Goal: Task Accomplishment & Management: Manage account settings

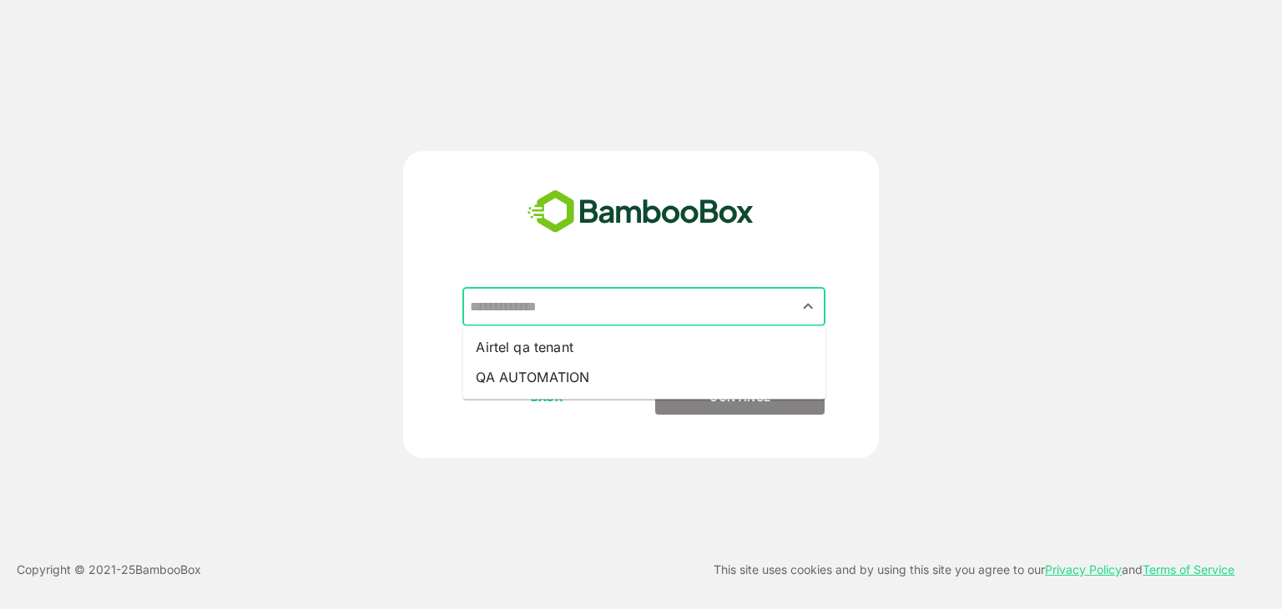
click at [609, 301] on input "text" at bounding box center [644, 307] width 356 height 32
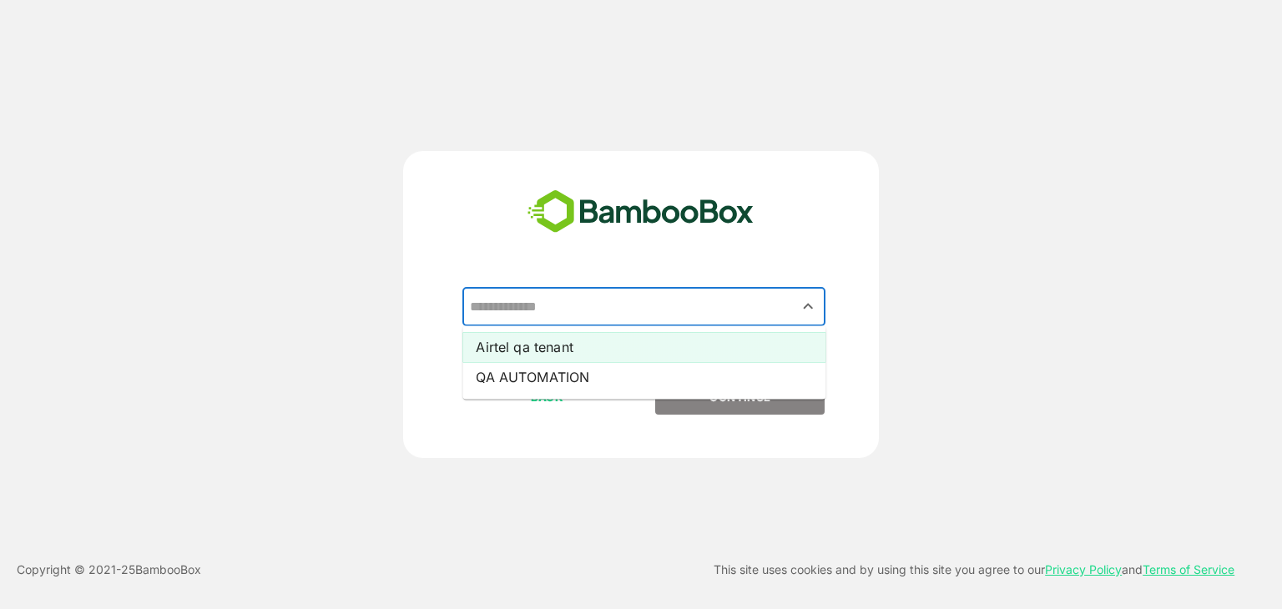
click at [544, 358] on li "Airtel qa tenant" at bounding box center [644, 347] width 363 height 30
type input "**********"
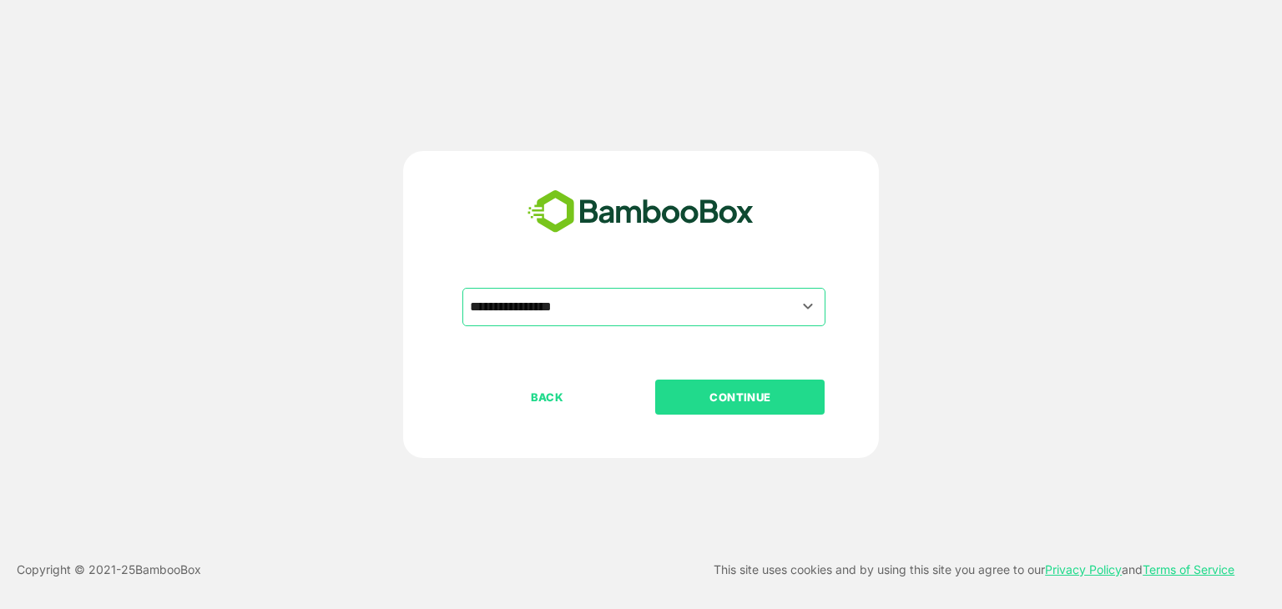
click at [671, 388] on p "CONTINUE" at bounding box center [740, 397] width 167 height 18
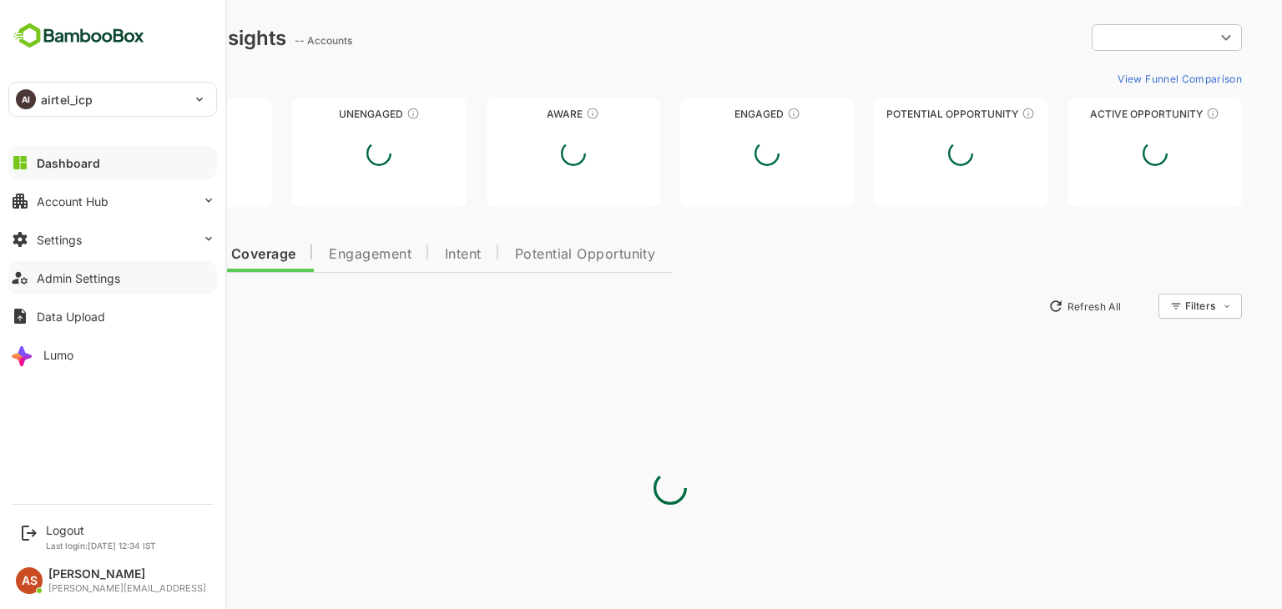
click at [82, 281] on div "Admin Settings" at bounding box center [78, 278] width 83 height 14
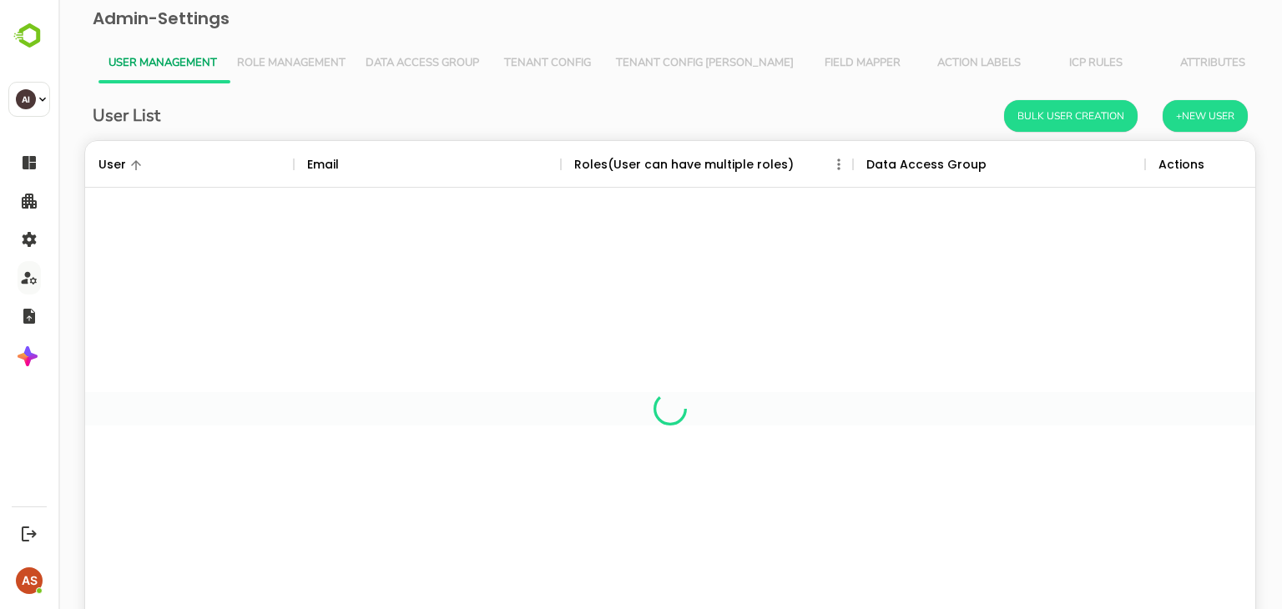
scroll to position [477, 1145]
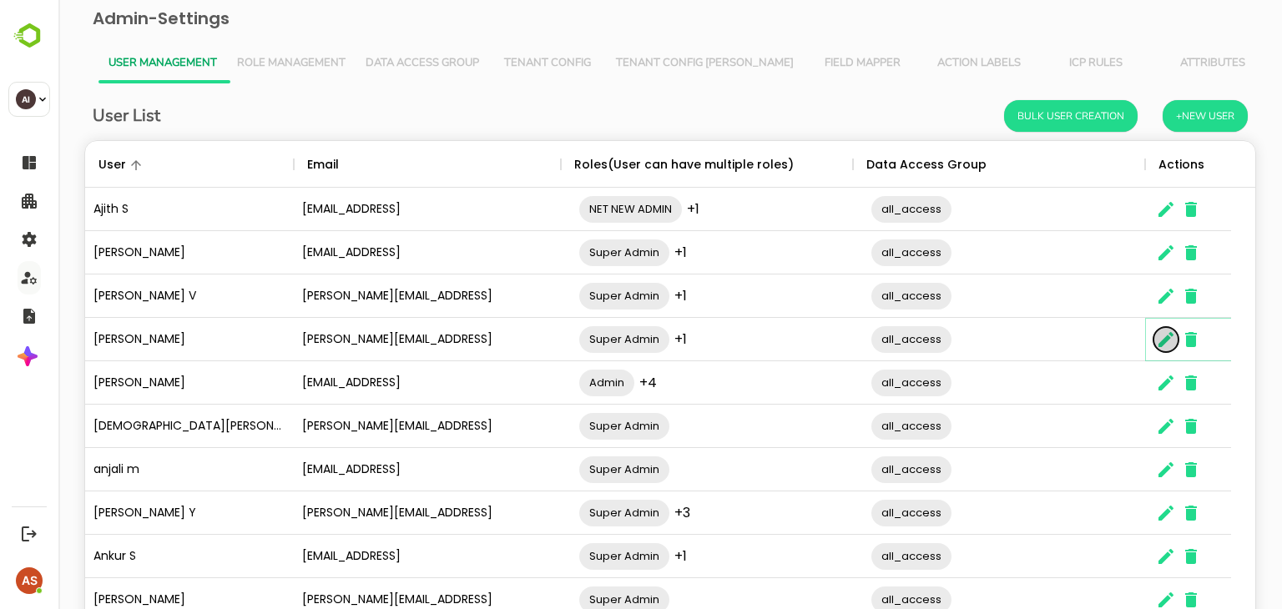
click at [1165, 341] on icon "The User Data" at bounding box center [1166, 339] width 15 height 15
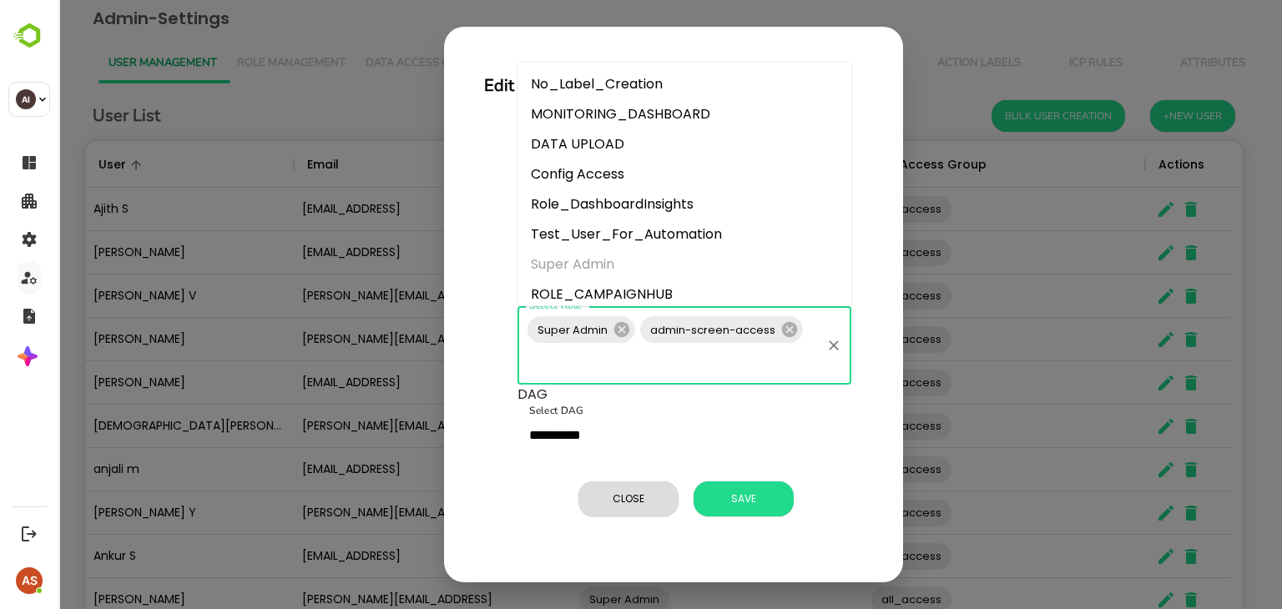
click at [796, 351] on input "Select Role" at bounding box center [672, 362] width 294 height 32
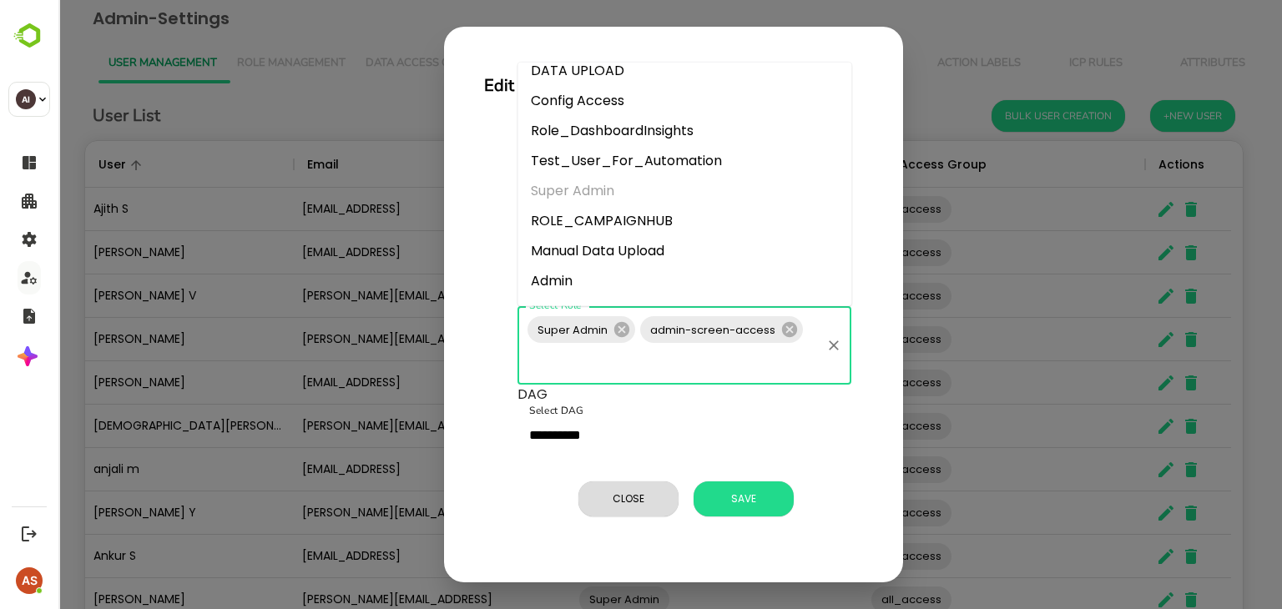
scroll to position [0, 0]
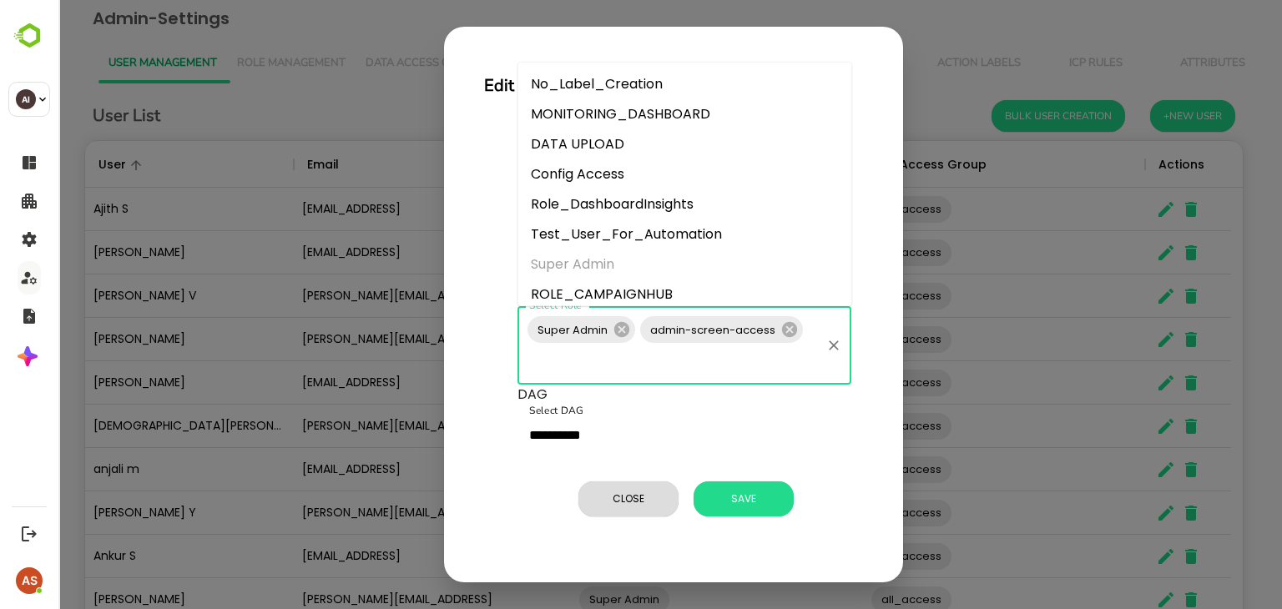
click at [620, 88] on li "No_Label_Creation" at bounding box center [685, 84] width 334 height 30
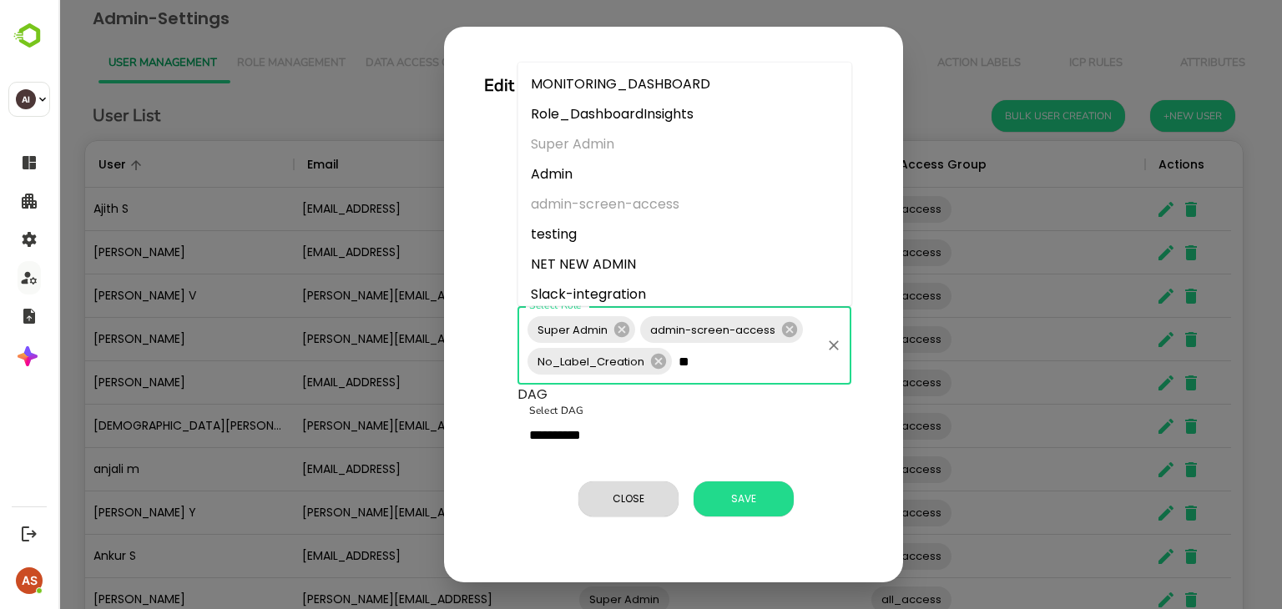
type input "*"
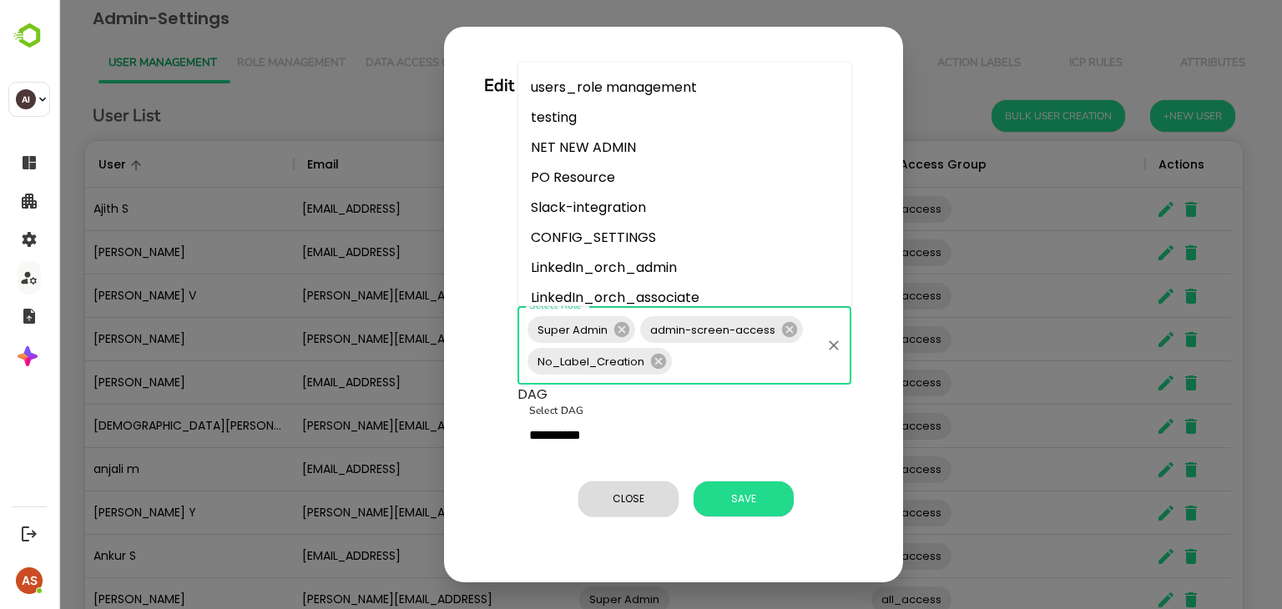
scroll to position [401, 0]
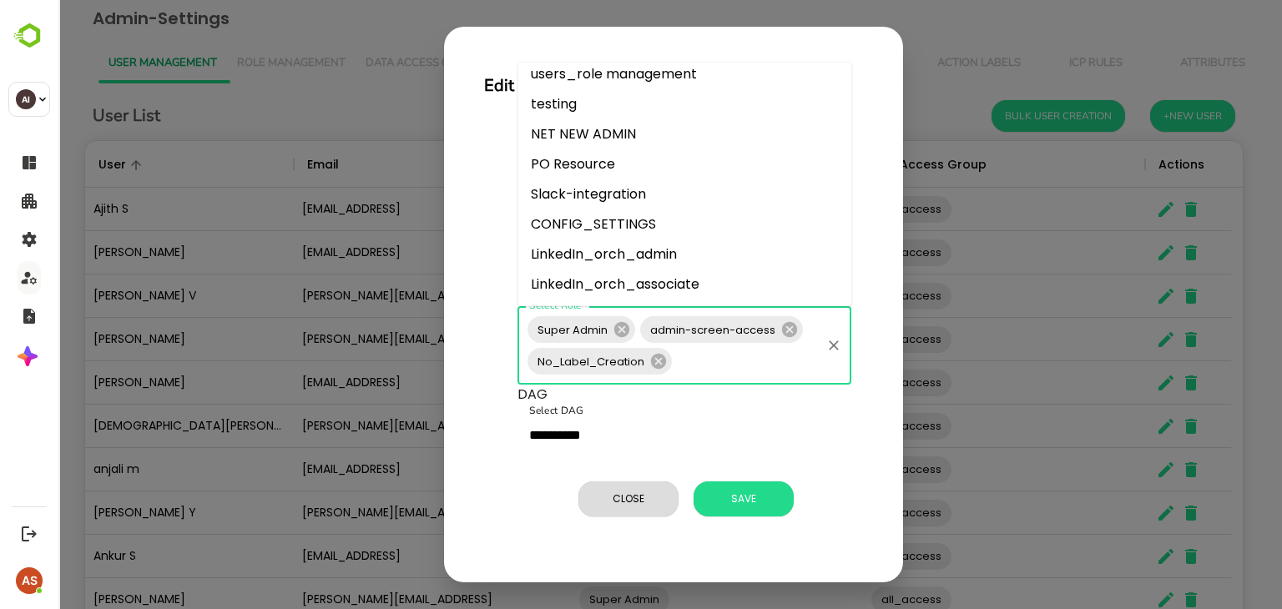
click at [643, 253] on li "LinkedIn_orch_admin" at bounding box center [685, 255] width 334 height 30
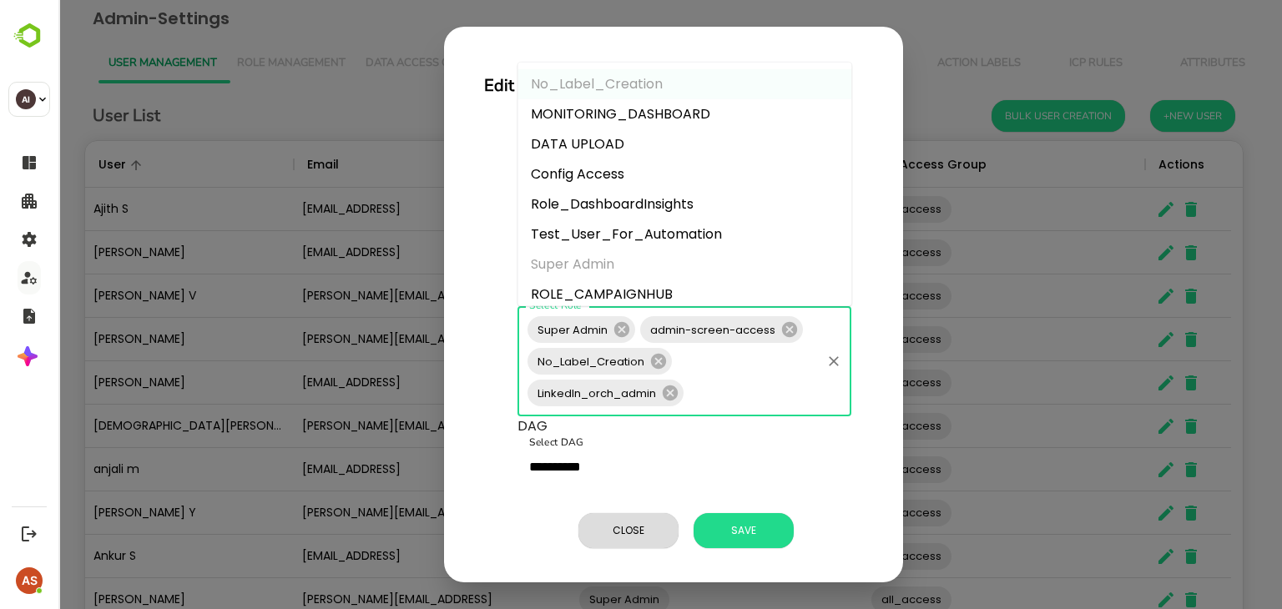
click at [711, 392] on input "Select Role" at bounding box center [752, 393] width 133 height 32
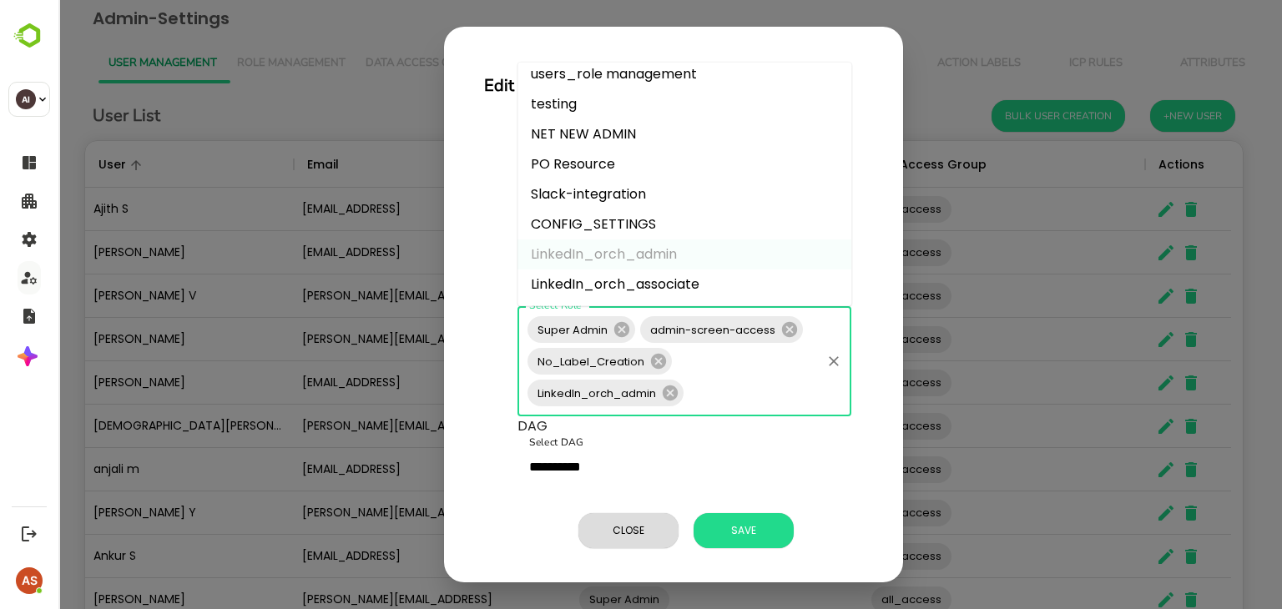
click at [684, 286] on li "LinkedIn_orch_associate" at bounding box center [685, 285] width 334 height 30
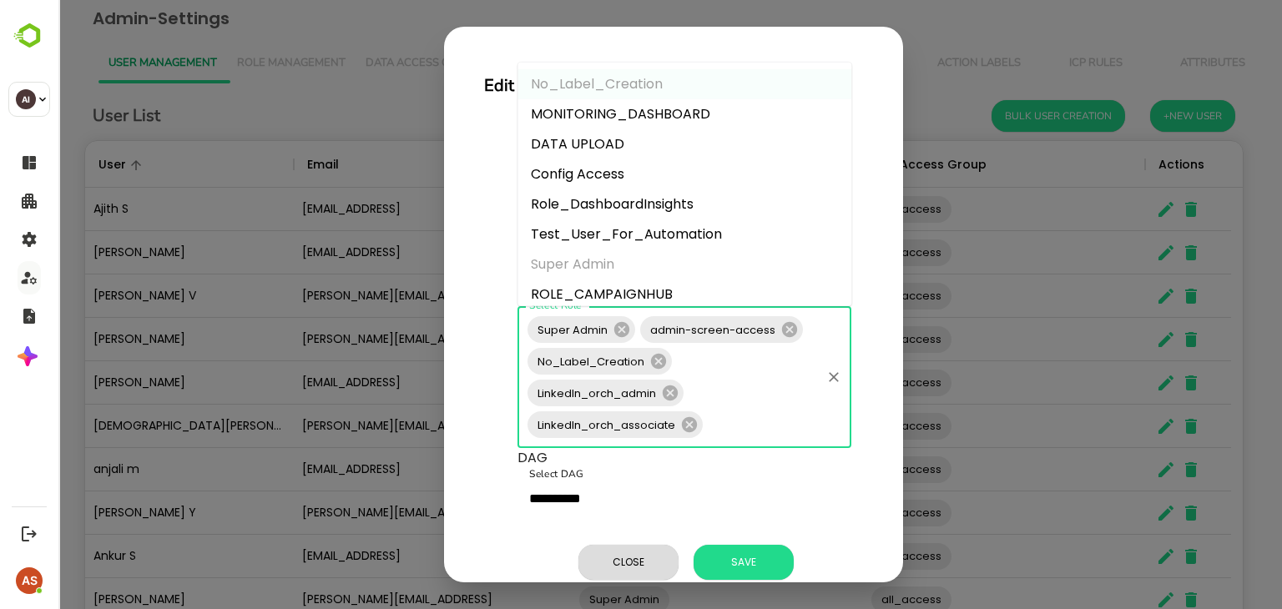
click at [721, 412] on input "Select Role" at bounding box center [762, 425] width 114 height 32
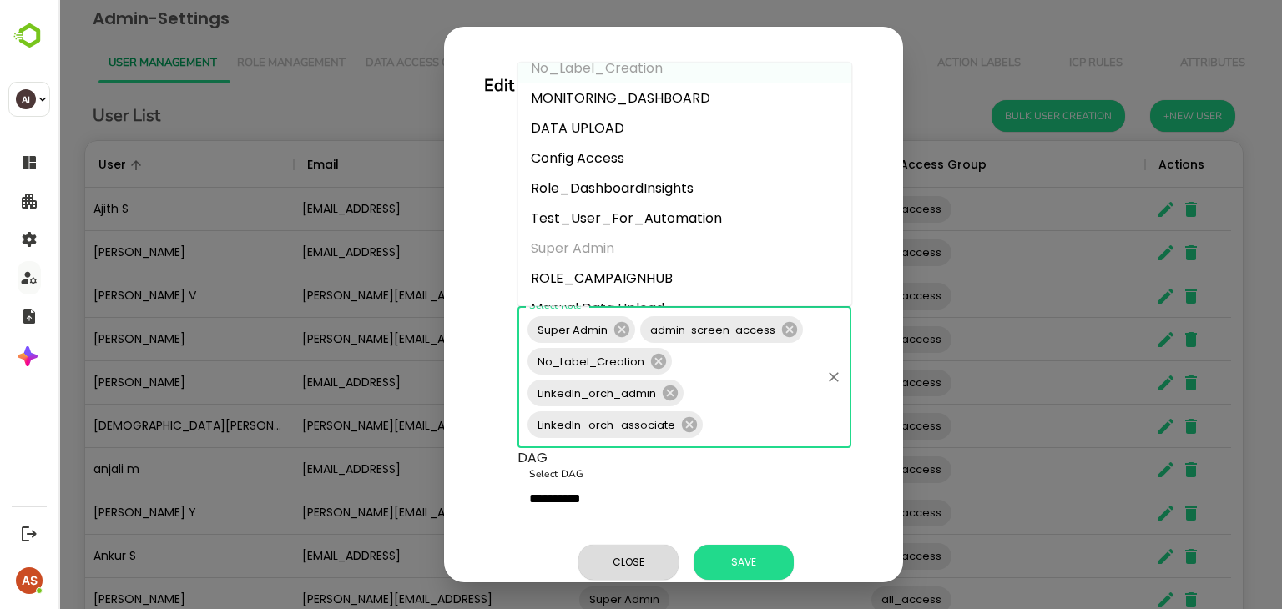
scroll to position [0, 0]
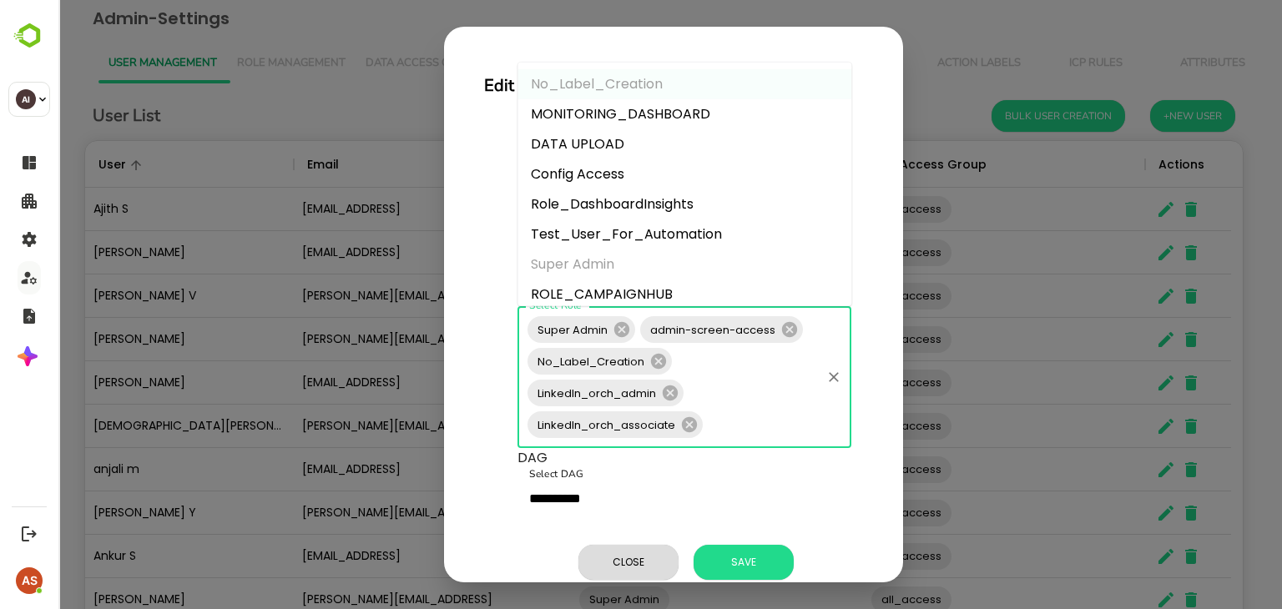
click at [614, 171] on li "Config Access" at bounding box center [685, 174] width 334 height 30
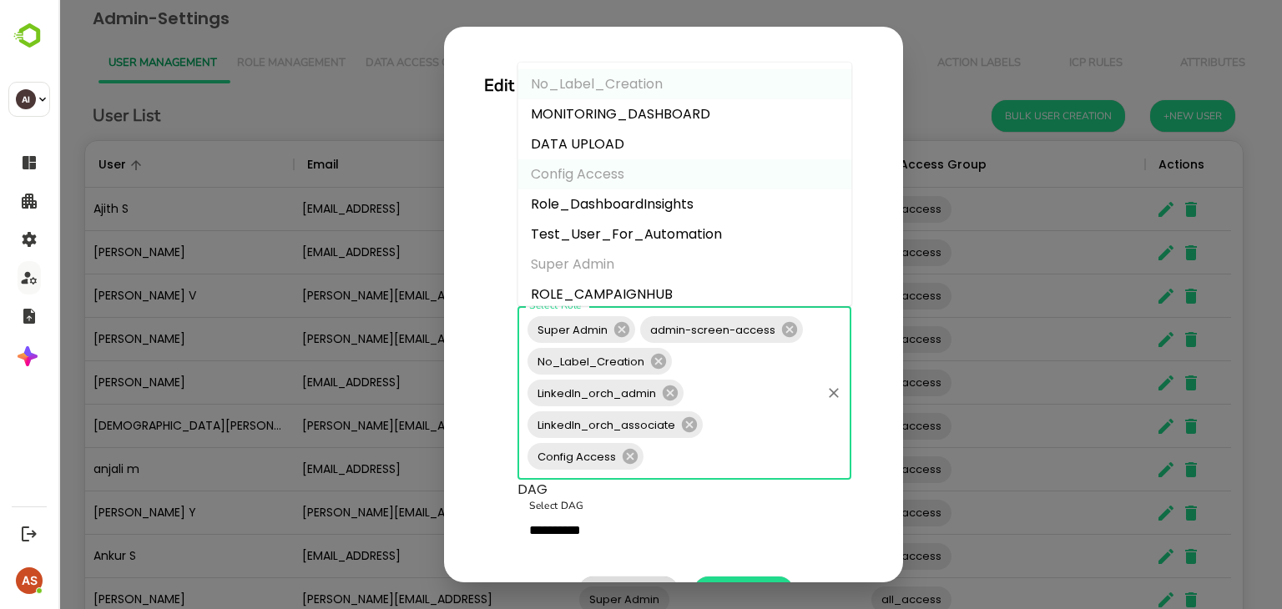
click at [701, 445] on input "Select Role" at bounding box center [732, 457] width 173 height 32
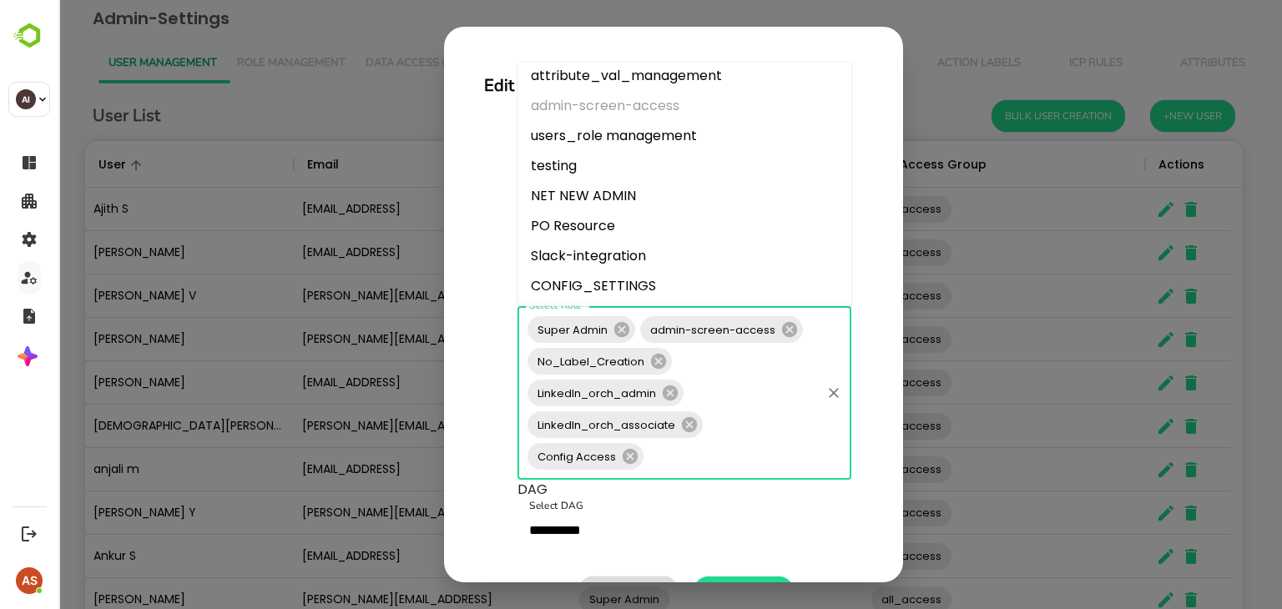
scroll to position [401, 0]
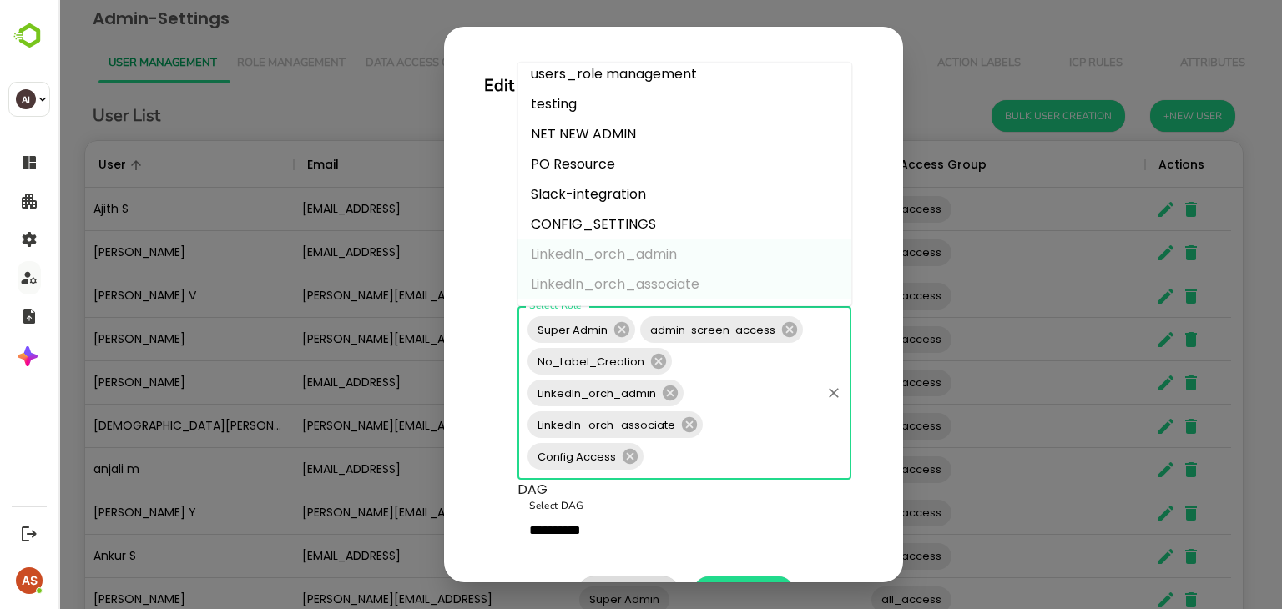
click at [622, 189] on li "Slack-integration" at bounding box center [685, 194] width 334 height 30
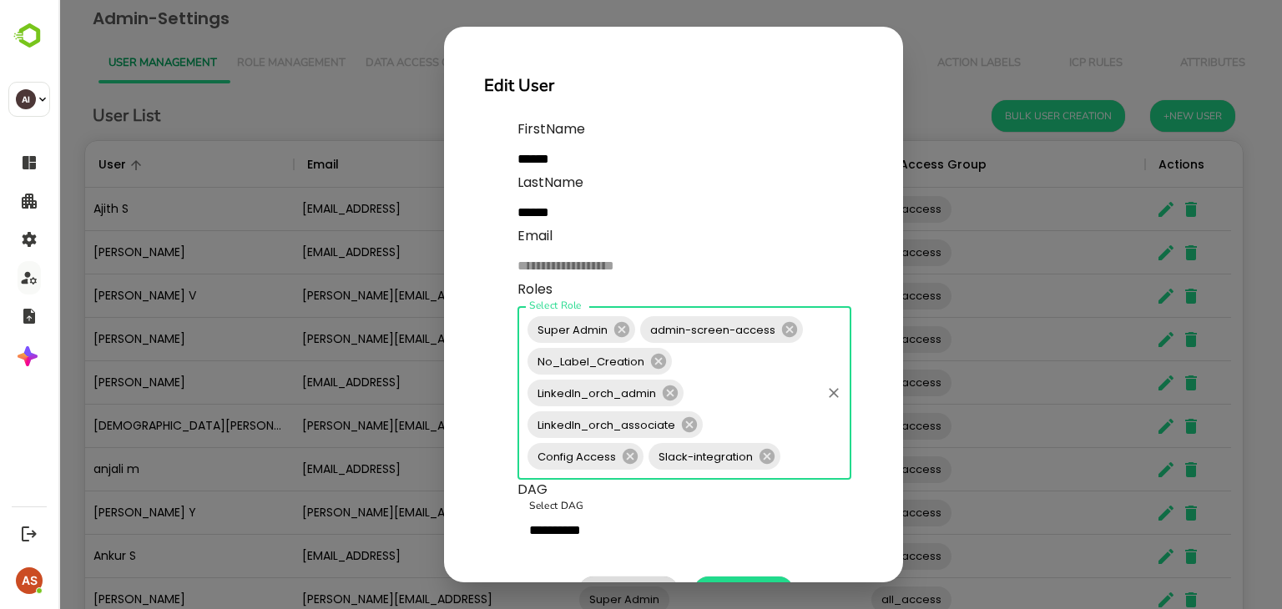
scroll to position [65, 0]
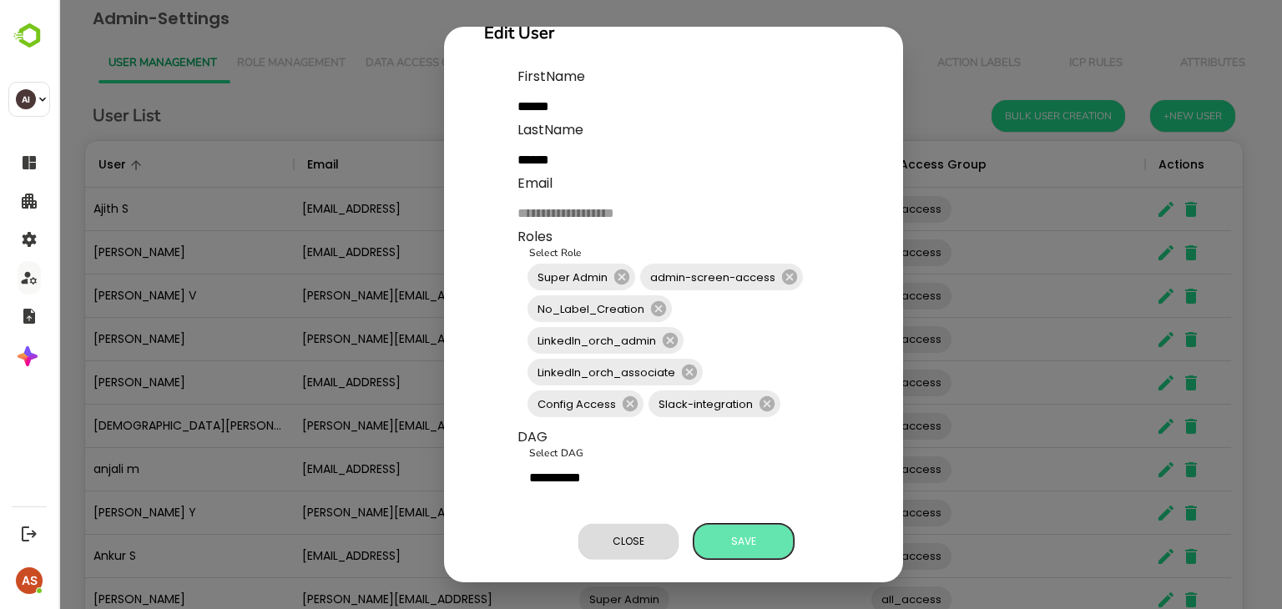
click at [756, 531] on span "Save" at bounding box center [743, 542] width 83 height 22
click at [723, 532] on span "Save" at bounding box center [743, 542] width 83 height 22
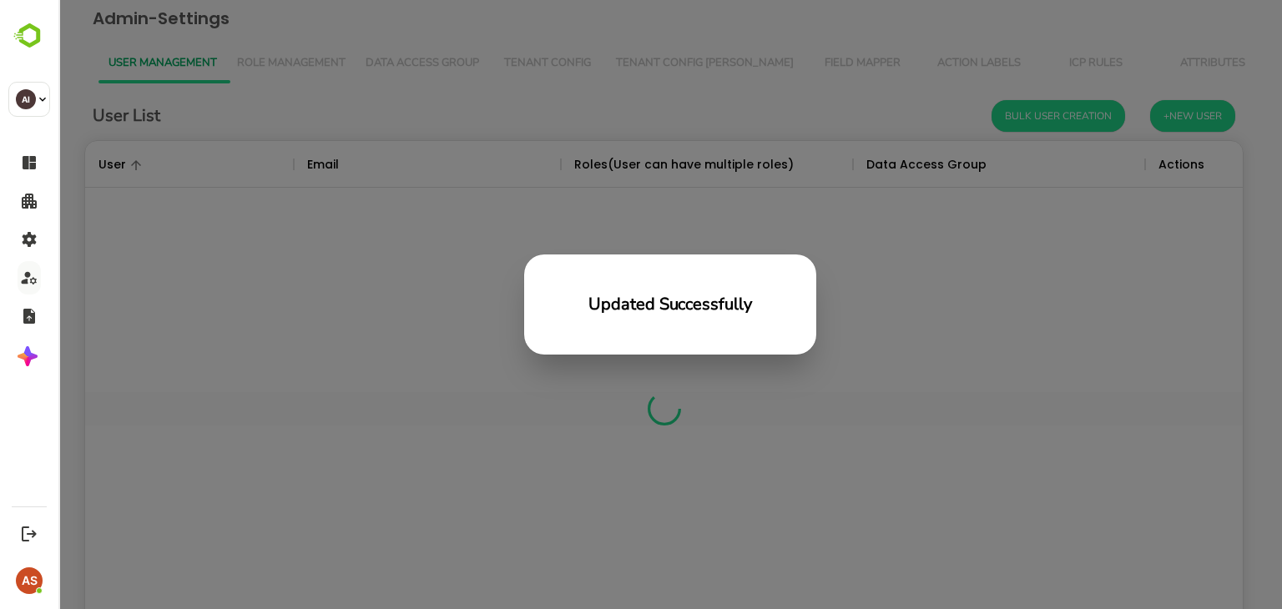
scroll to position [477, 1145]
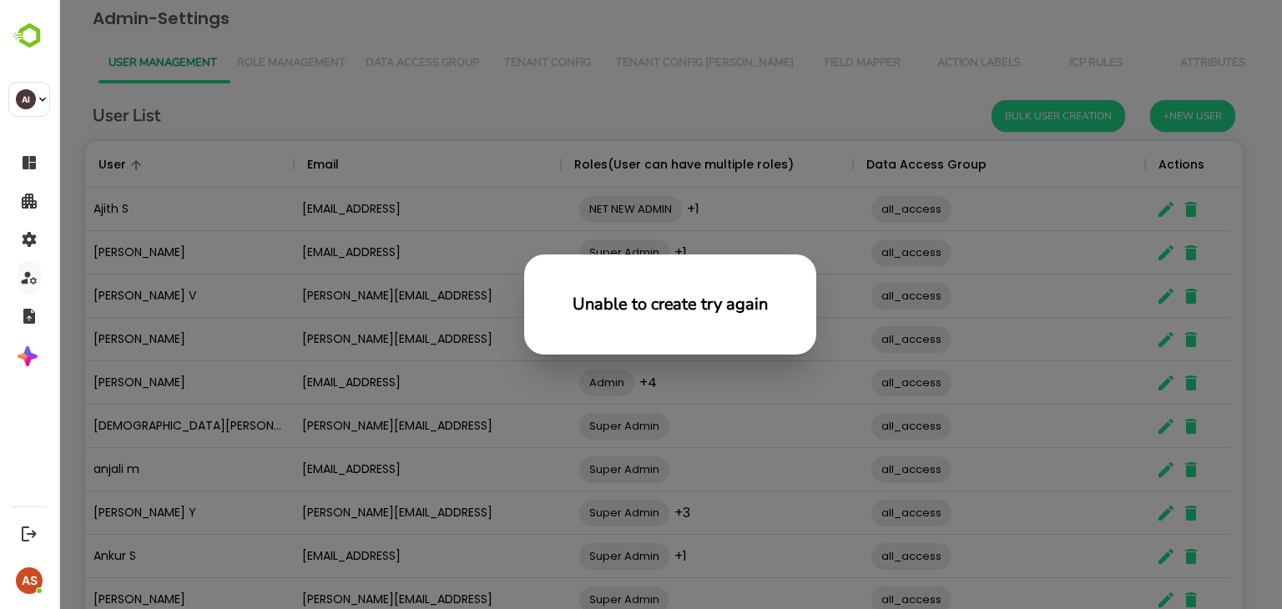
click at [1124, 341] on div "Unable to create try again" at bounding box center [670, 304] width 1224 height 609
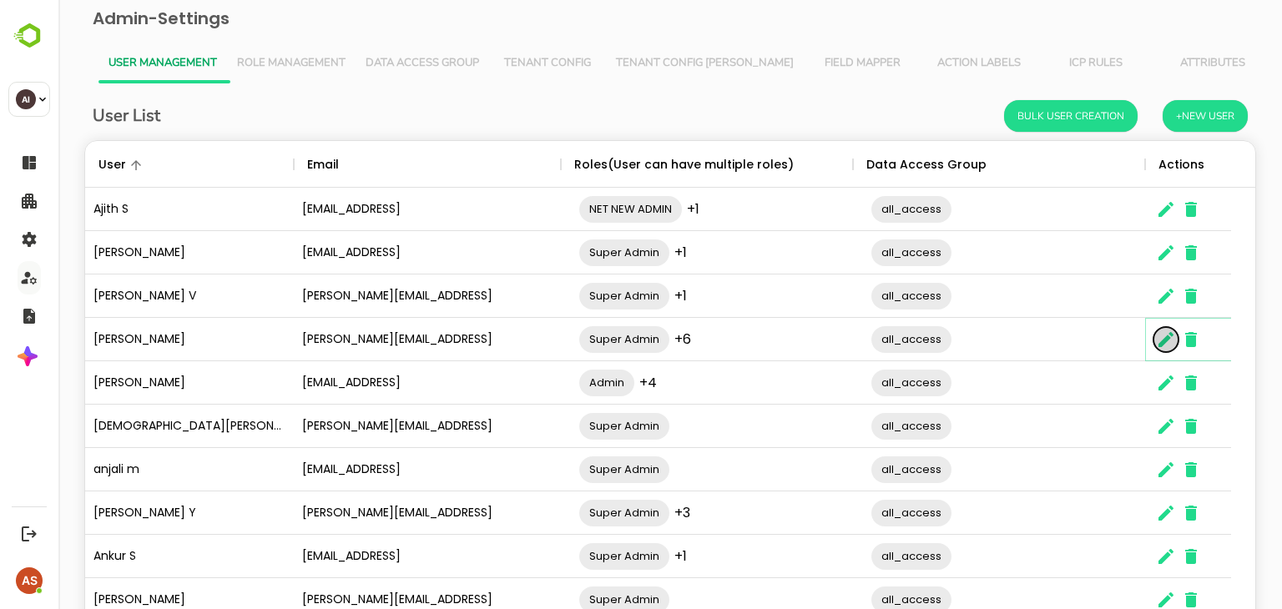
click at [1162, 347] on icon "The User Data" at bounding box center [1166, 340] width 20 height 20
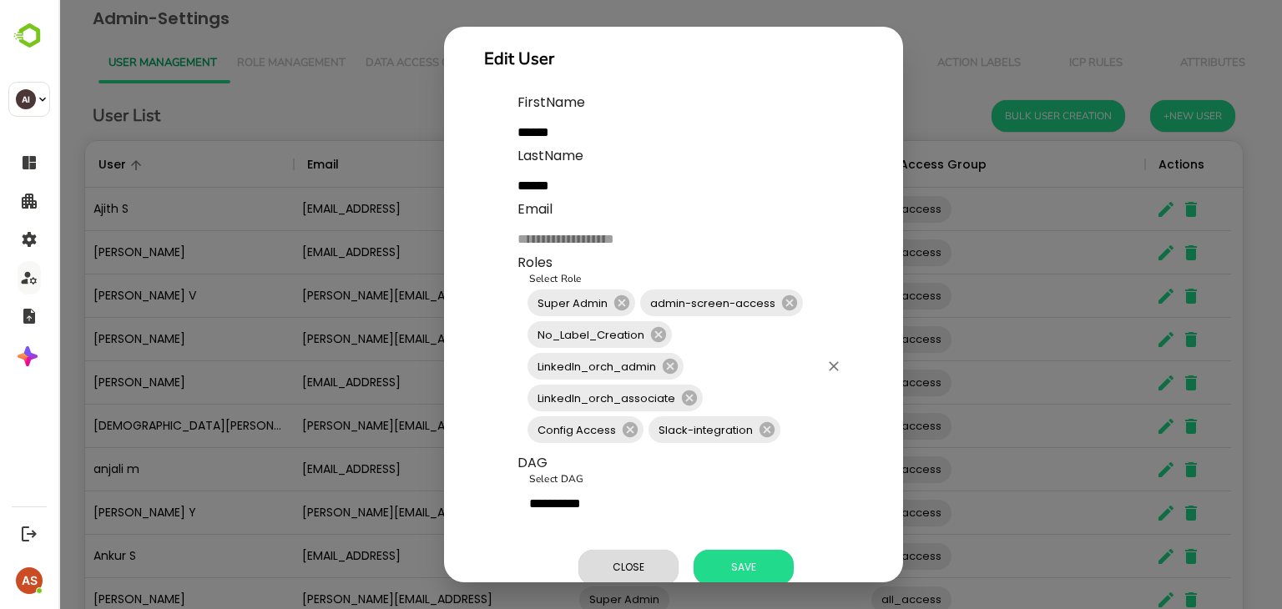
scroll to position [65, 0]
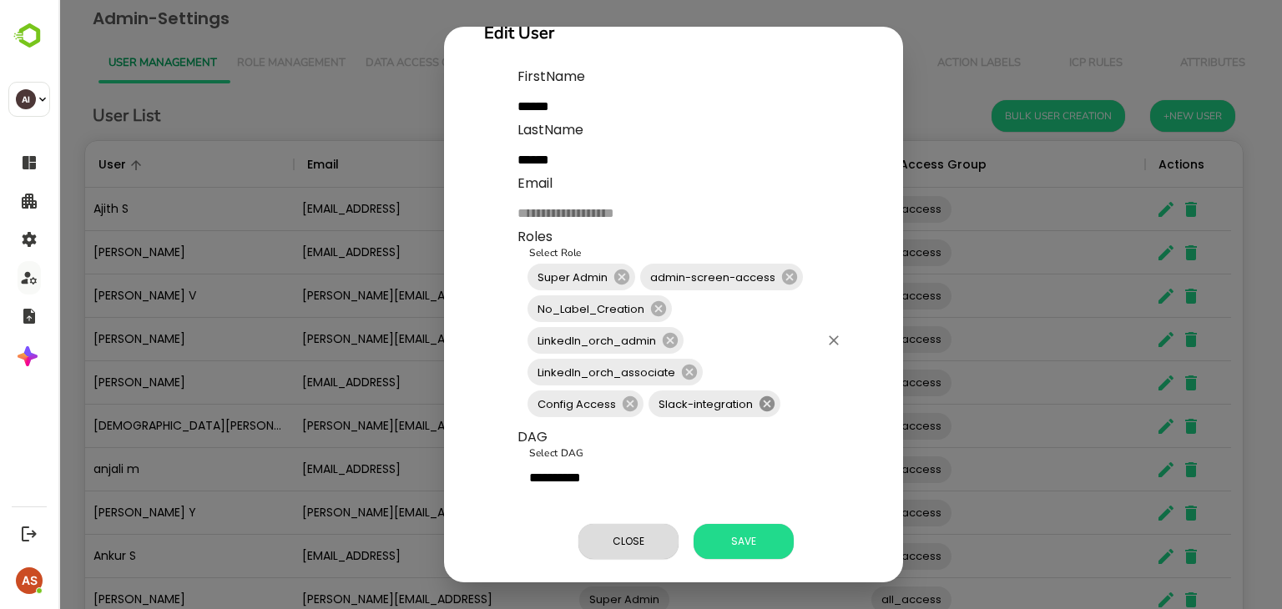
click at [768, 397] on icon at bounding box center [767, 404] width 15 height 15
click at [721, 531] on span "Save" at bounding box center [743, 542] width 83 height 22
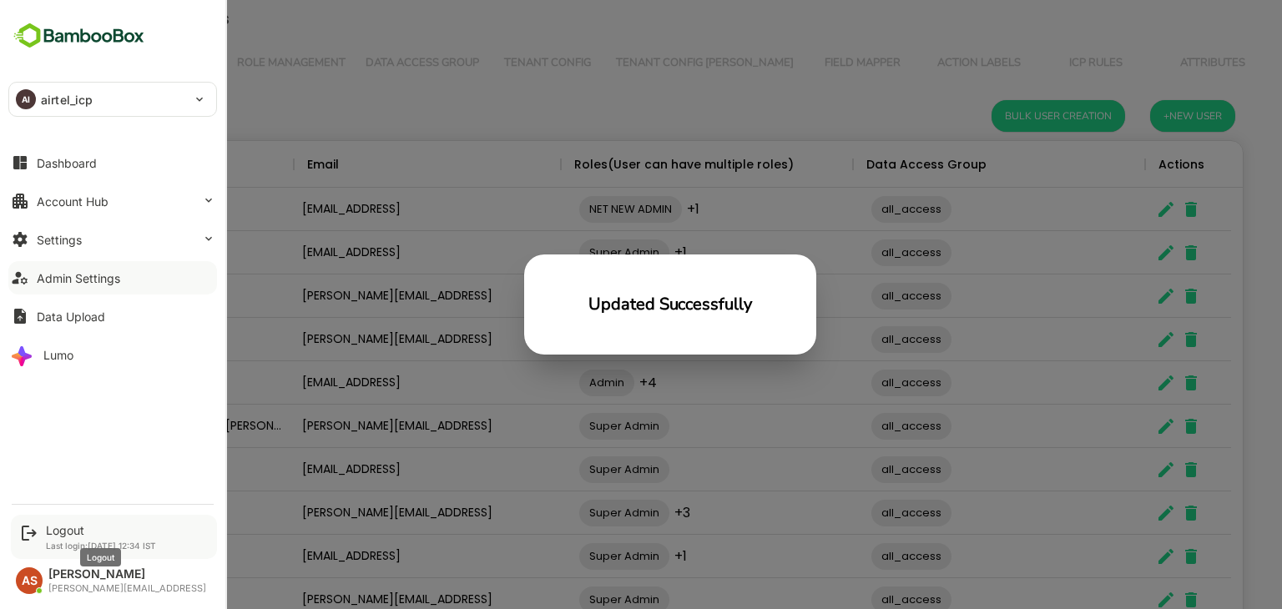
click at [75, 528] on div "Logout" at bounding box center [101, 530] width 110 height 14
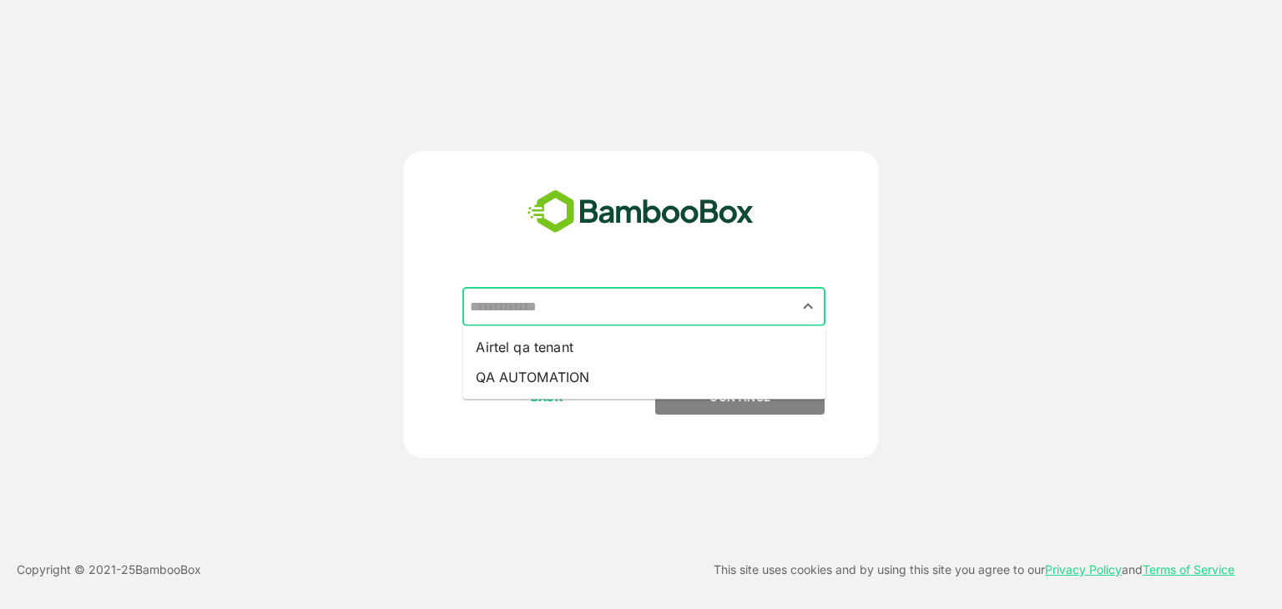
click at [710, 296] on input "text" at bounding box center [644, 307] width 356 height 32
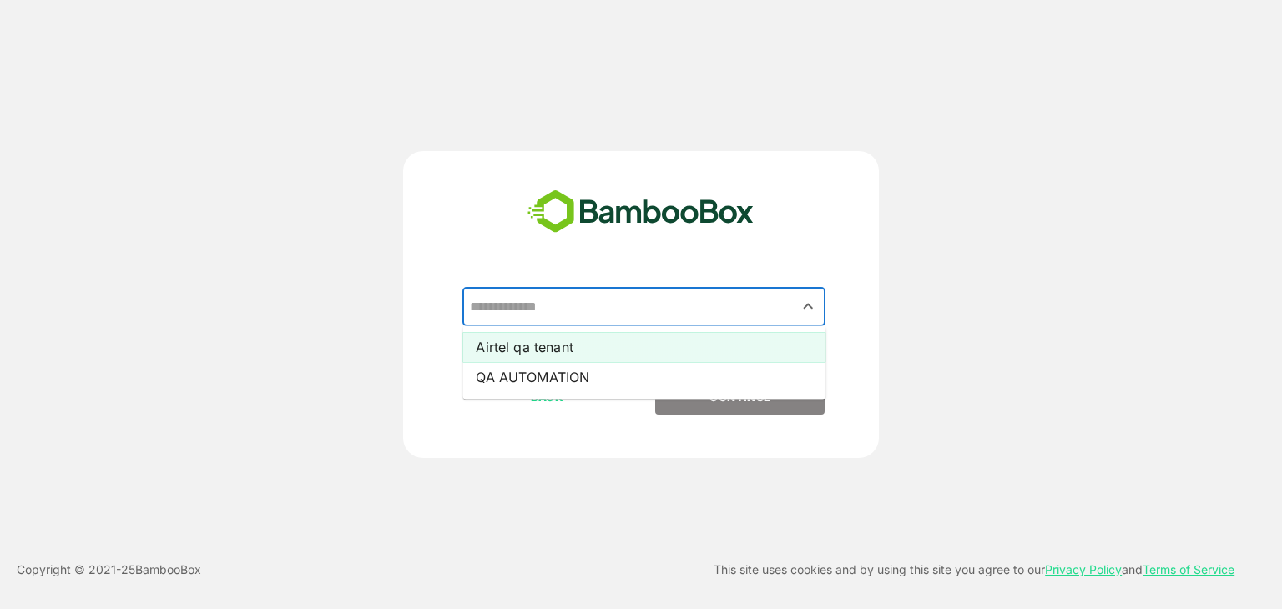
click at [564, 335] on li "Airtel qa tenant" at bounding box center [644, 347] width 363 height 30
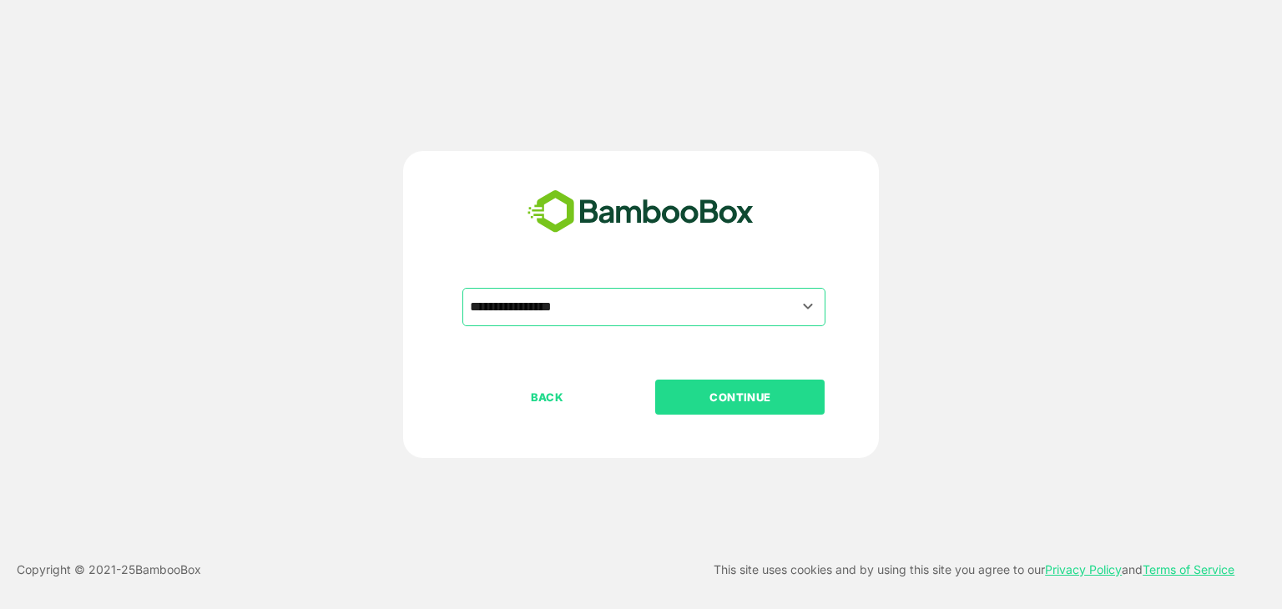
click at [712, 405] on p "CONTINUE" at bounding box center [740, 397] width 167 height 18
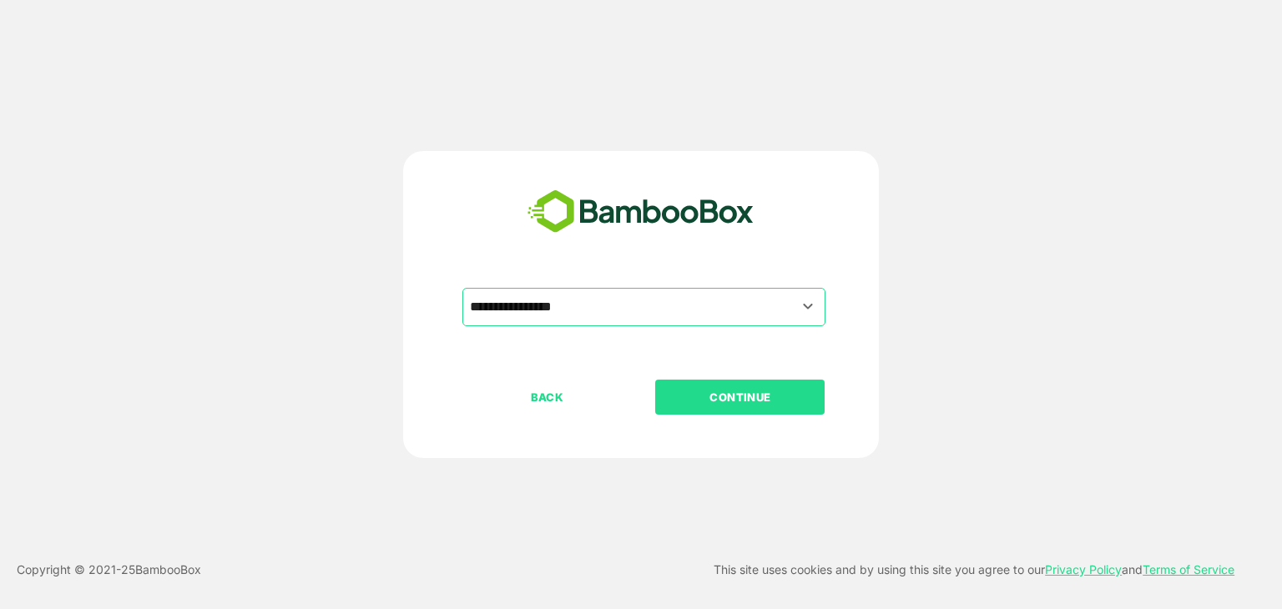
click at [712, 405] on p "CONTINUE" at bounding box center [740, 397] width 167 height 18
click at [759, 394] on p "CONTINUE" at bounding box center [740, 397] width 167 height 18
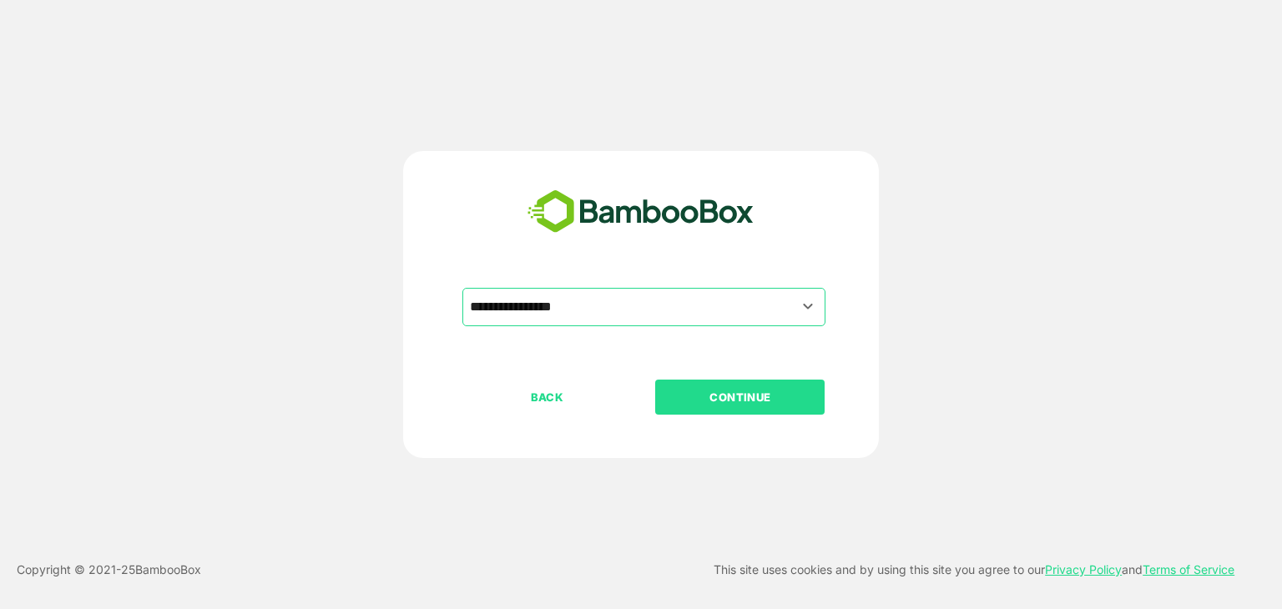
click at [759, 394] on p "CONTINUE" at bounding box center [740, 397] width 167 height 18
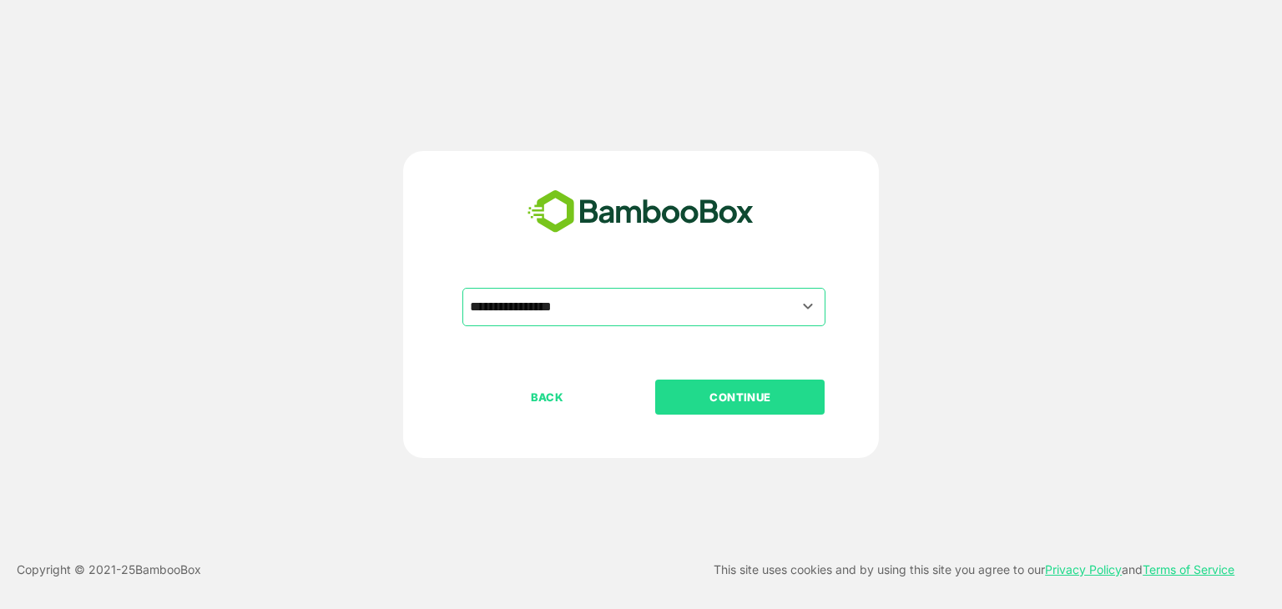
click at [759, 394] on p "CONTINUE" at bounding box center [740, 397] width 167 height 18
click at [686, 397] on p "CONTINUE" at bounding box center [740, 397] width 167 height 18
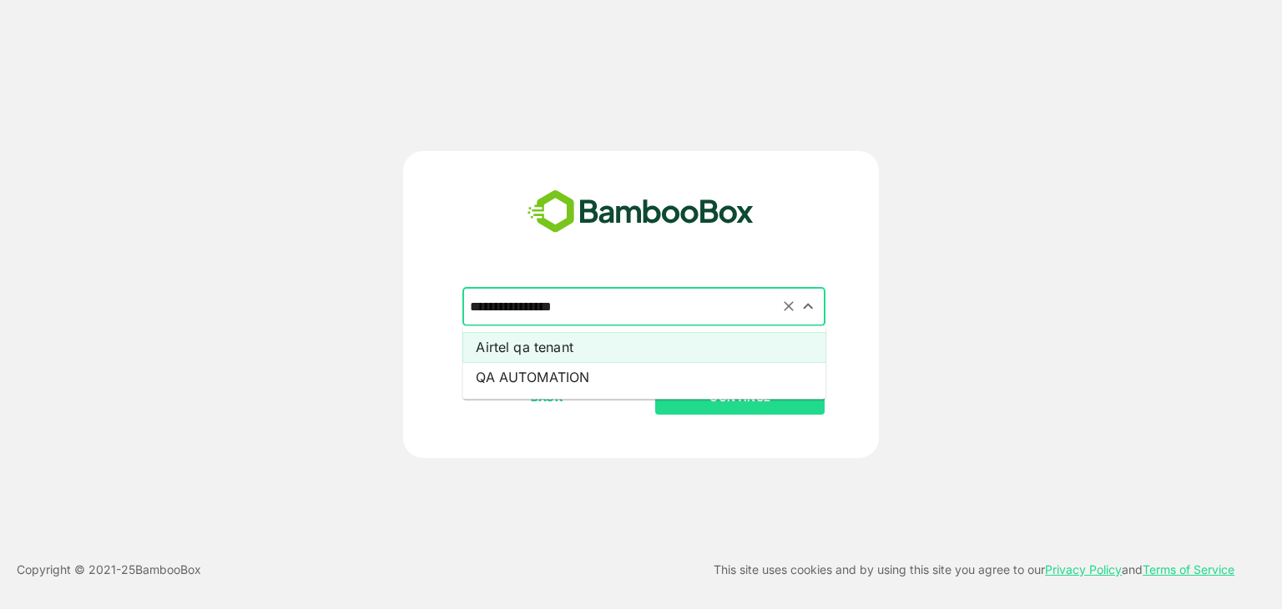
click at [686, 318] on input "**********" at bounding box center [644, 307] width 356 height 32
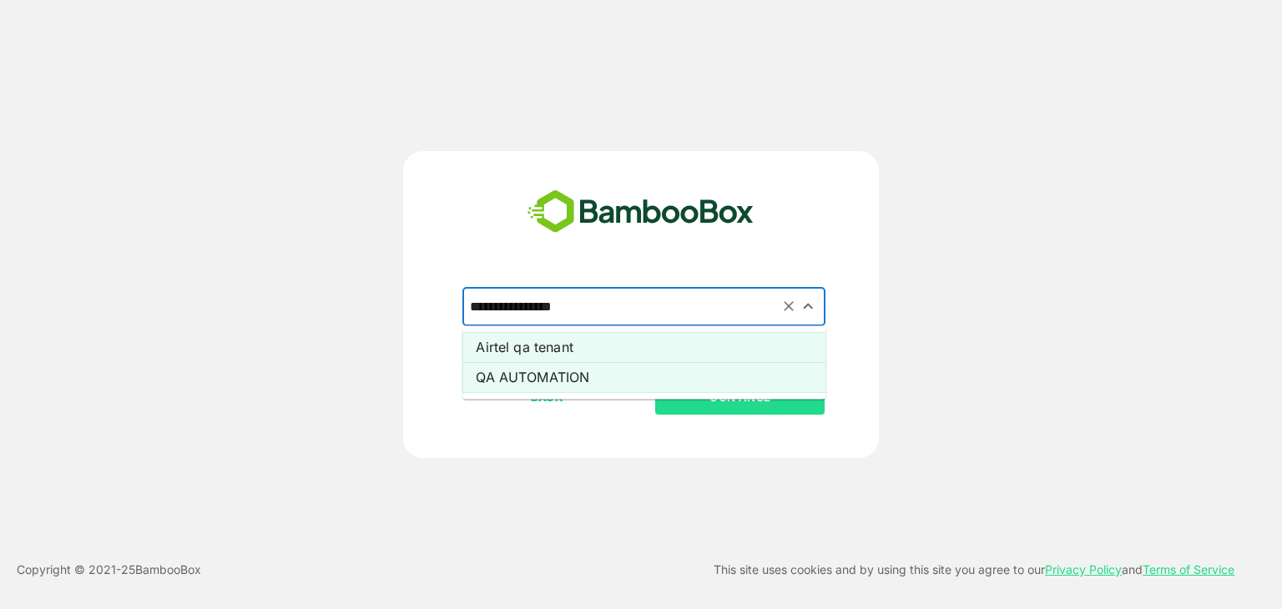
click at [650, 380] on li "QA AUTOMATION" at bounding box center [644, 377] width 363 height 30
type input "**********"
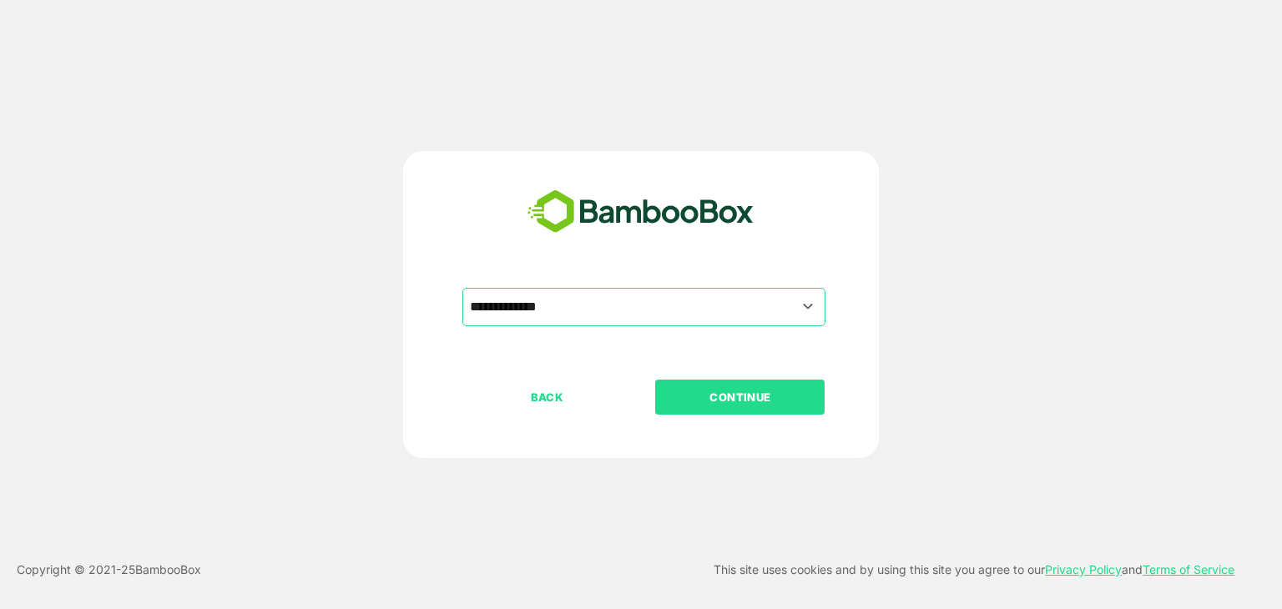
click at [687, 401] on p "CONTINUE" at bounding box center [740, 397] width 167 height 18
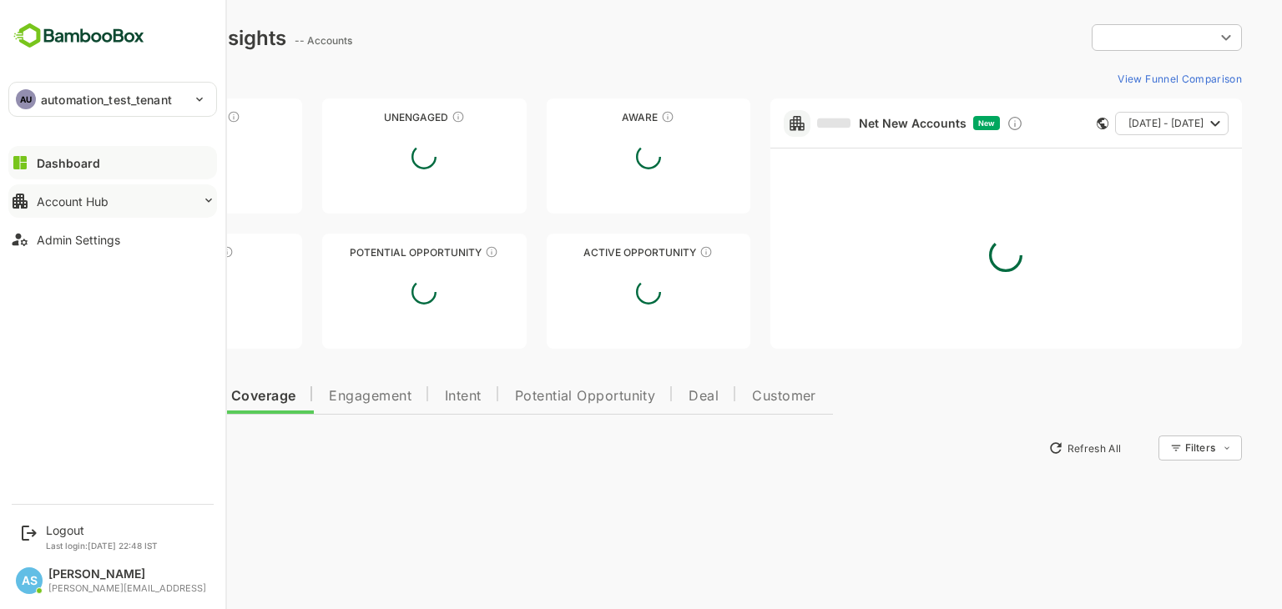
type input "**********"
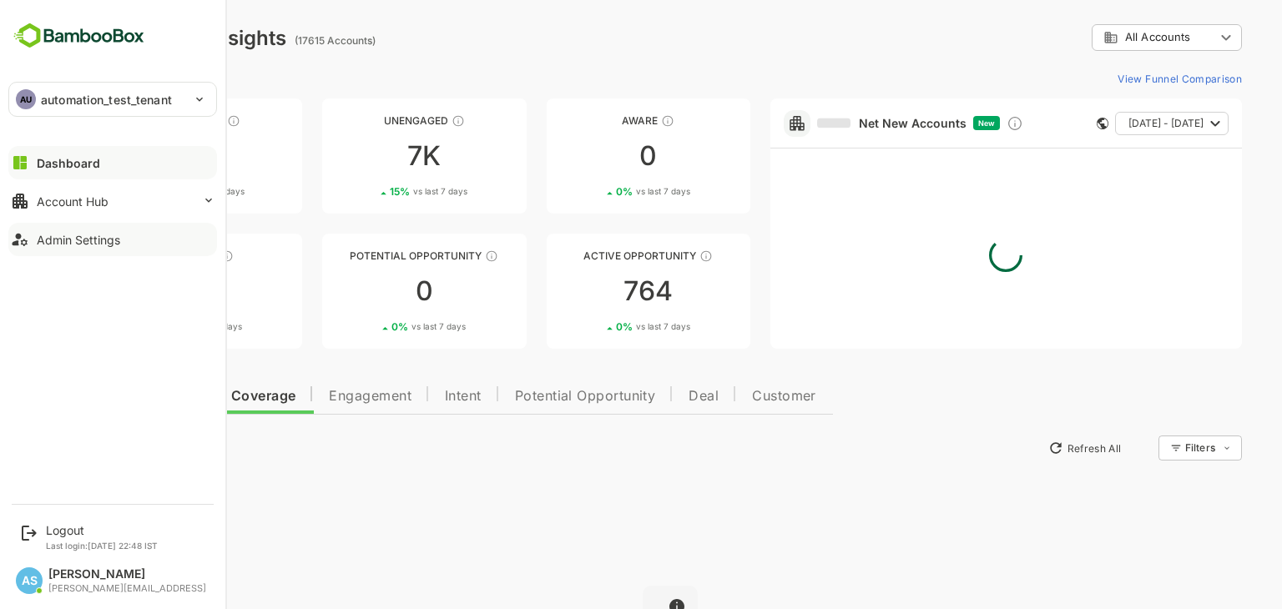
click at [100, 240] on div "Admin Settings" at bounding box center [78, 240] width 83 height 14
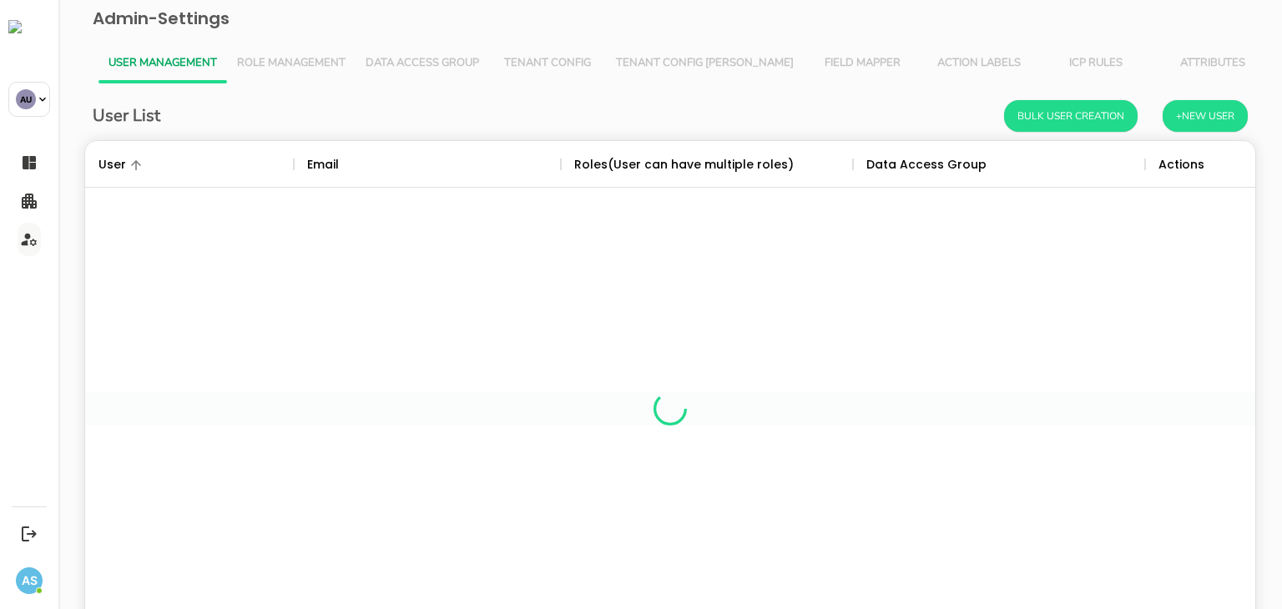
scroll to position [477, 1145]
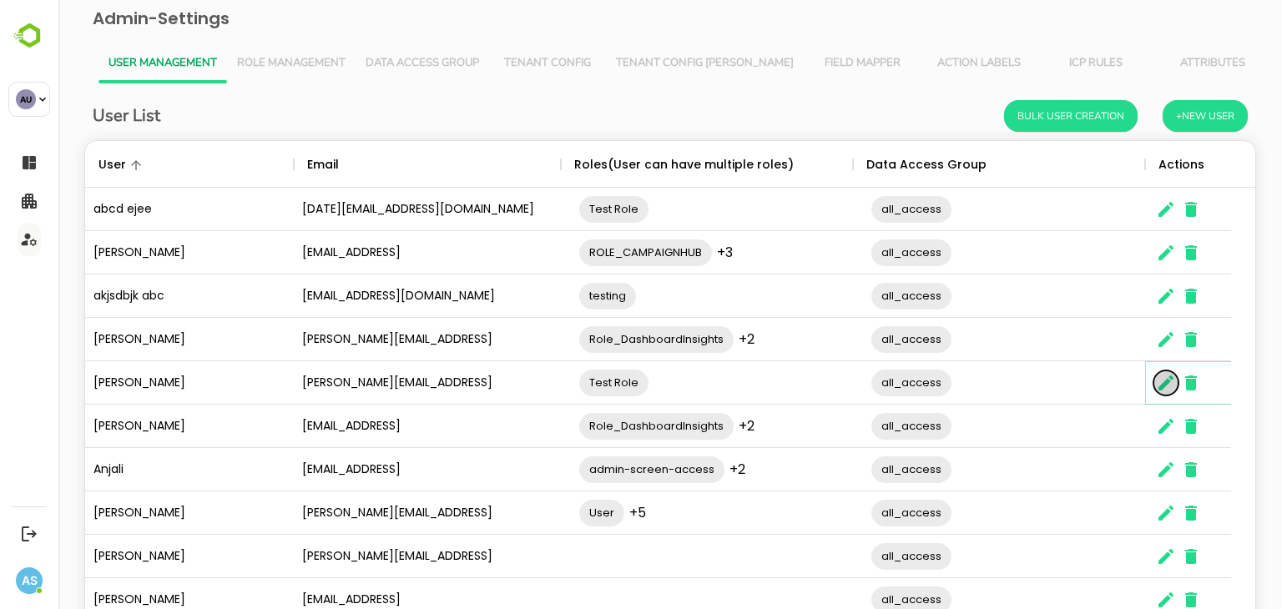
click at [1171, 388] on icon "The User Data" at bounding box center [1166, 383] width 20 height 20
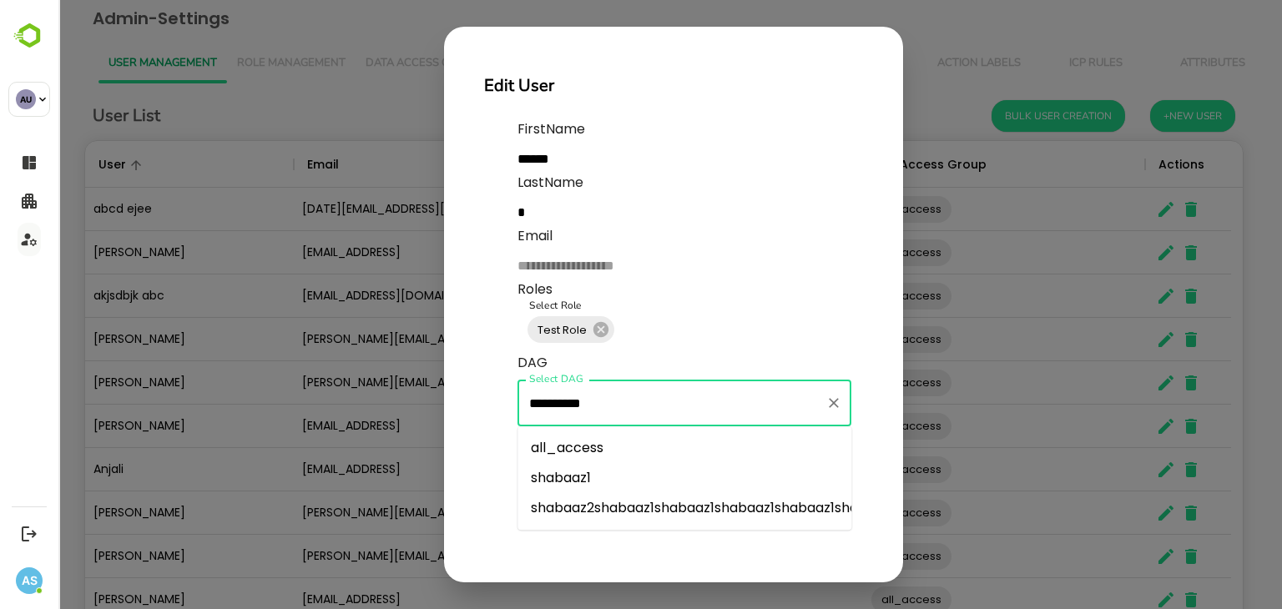
click at [624, 403] on input "**********" at bounding box center [672, 403] width 294 height 32
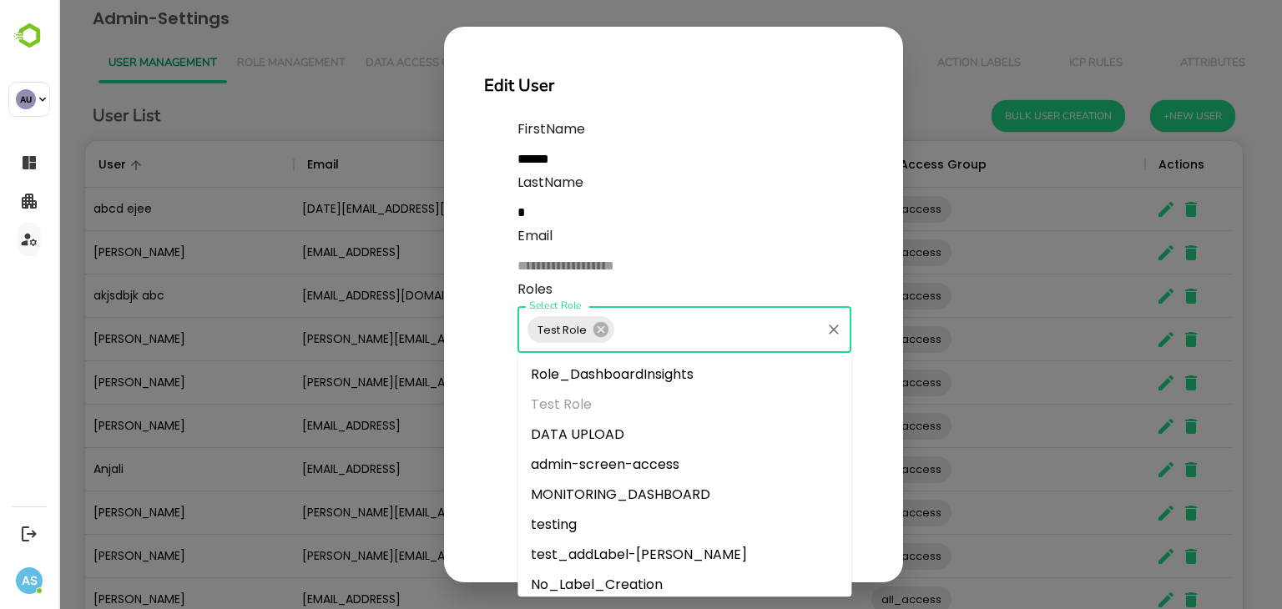
click at [641, 318] on input "Select Role" at bounding box center [718, 330] width 202 height 32
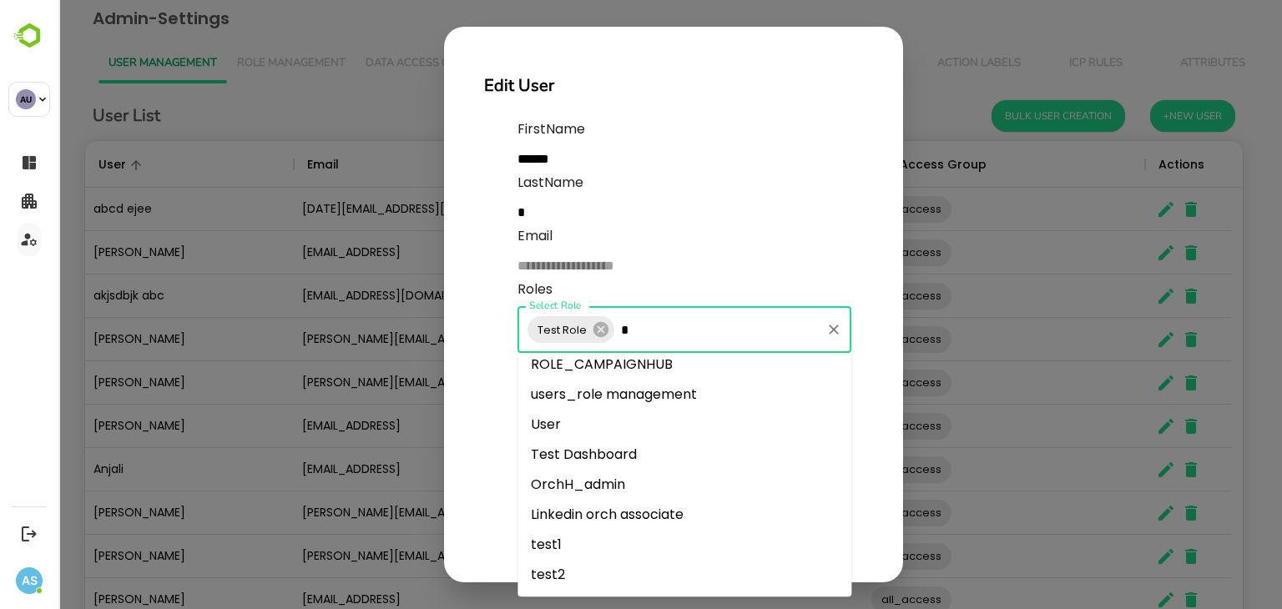
scroll to position [0, 0]
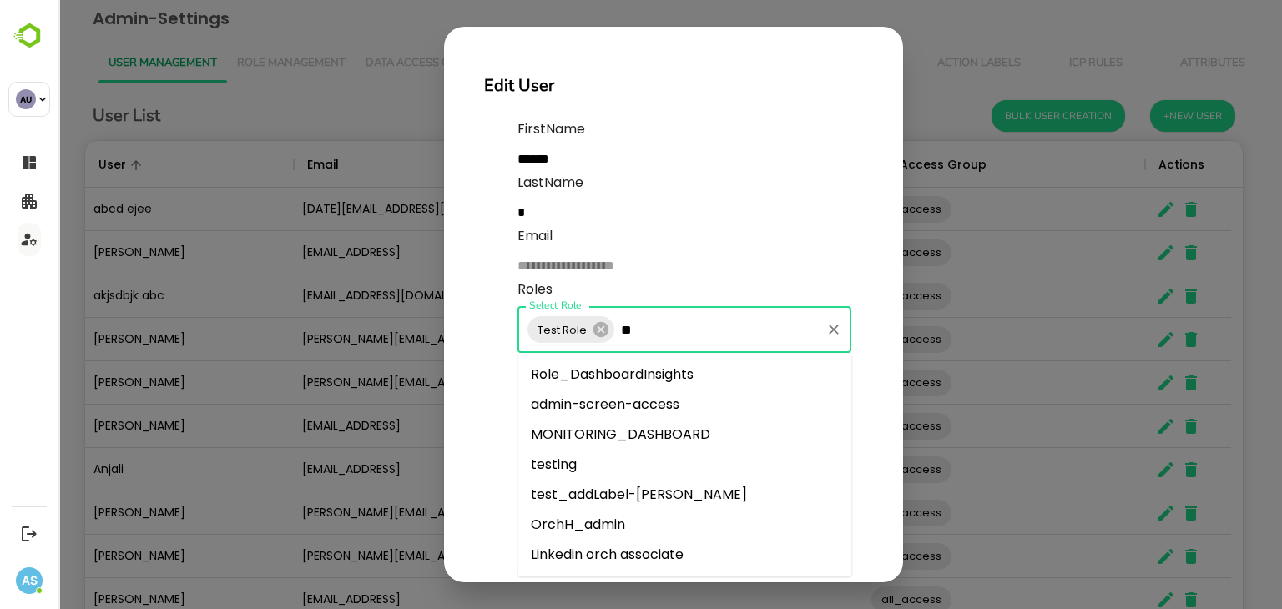
type input "***"
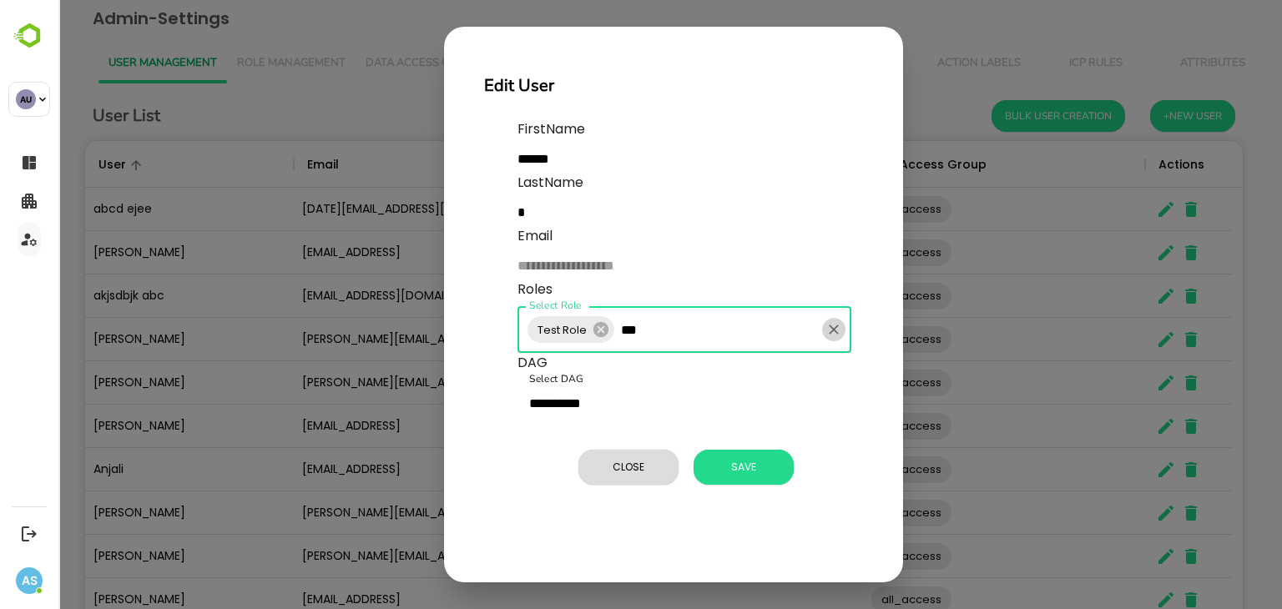
click at [838, 331] on icon "Clear" at bounding box center [834, 329] width 17 height 17
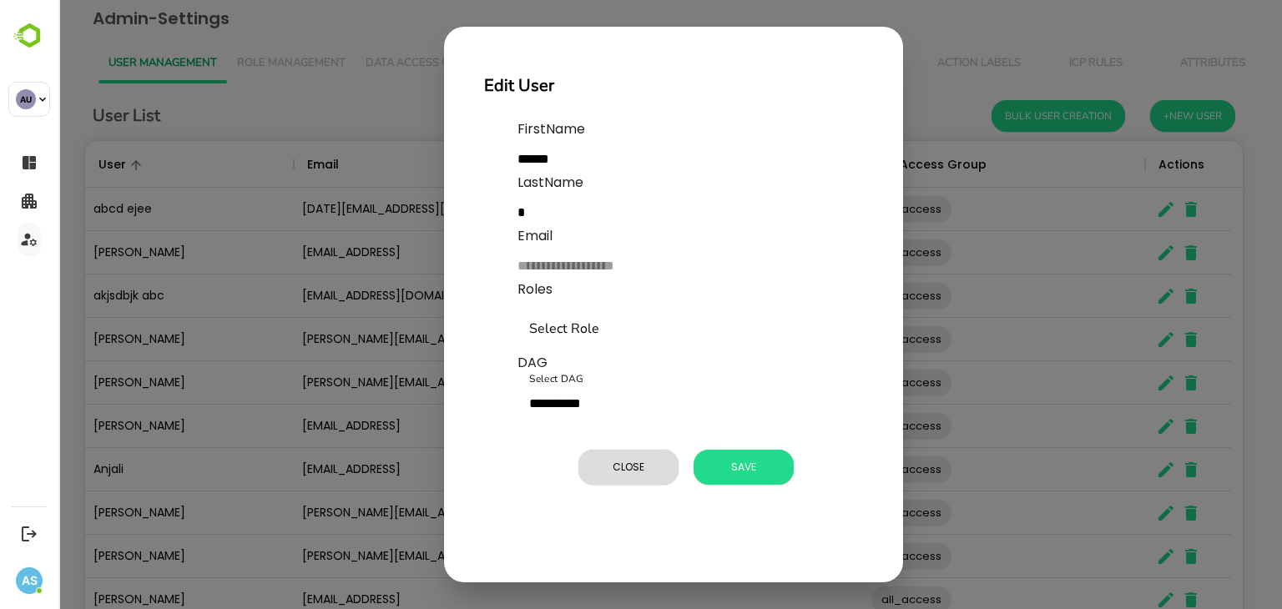
click at [919, 24] on div "**********" at bounding box center [670, 304] width 1224 height 609
click at [637, 468] on span "Close" at bounding box center [628, 468] width 83 height 22
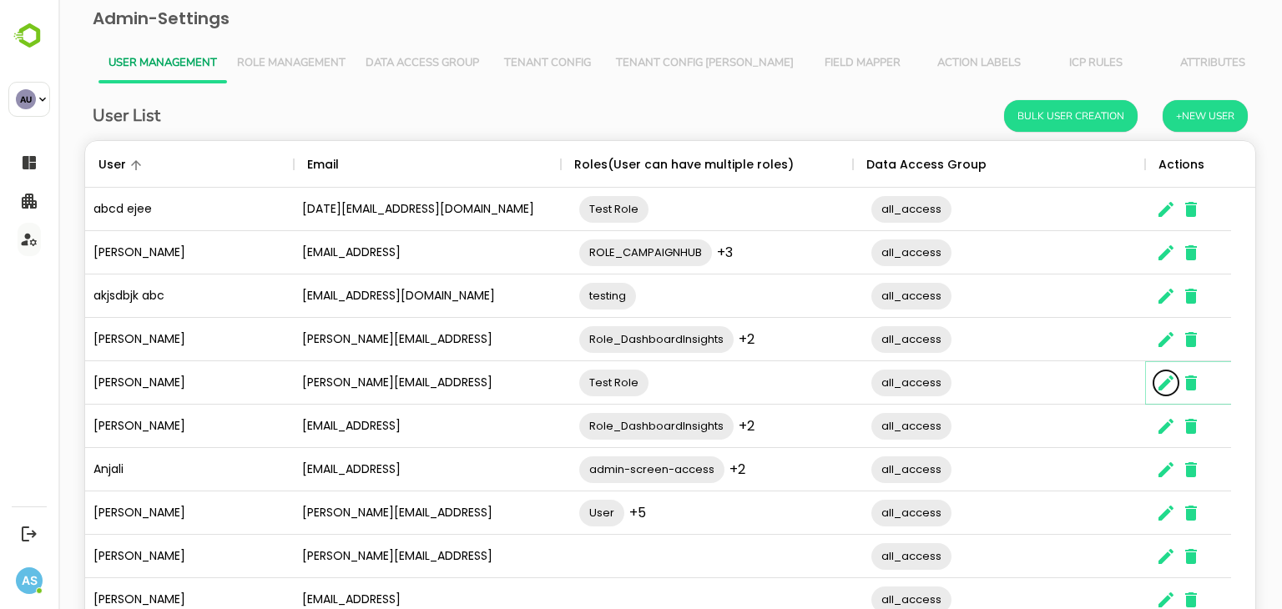
scroll to position [13, 13]
click at [283, 68] on span "Role Management" at bounding box center [291, 63] width 109 height 13
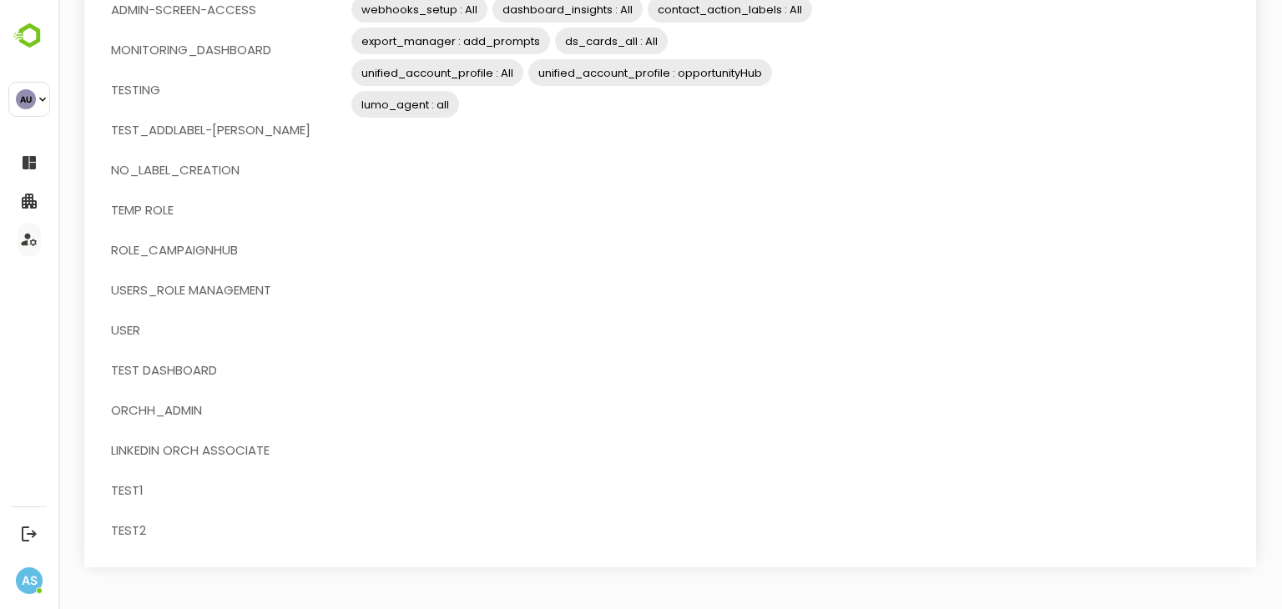
scroll to position [0, 0]
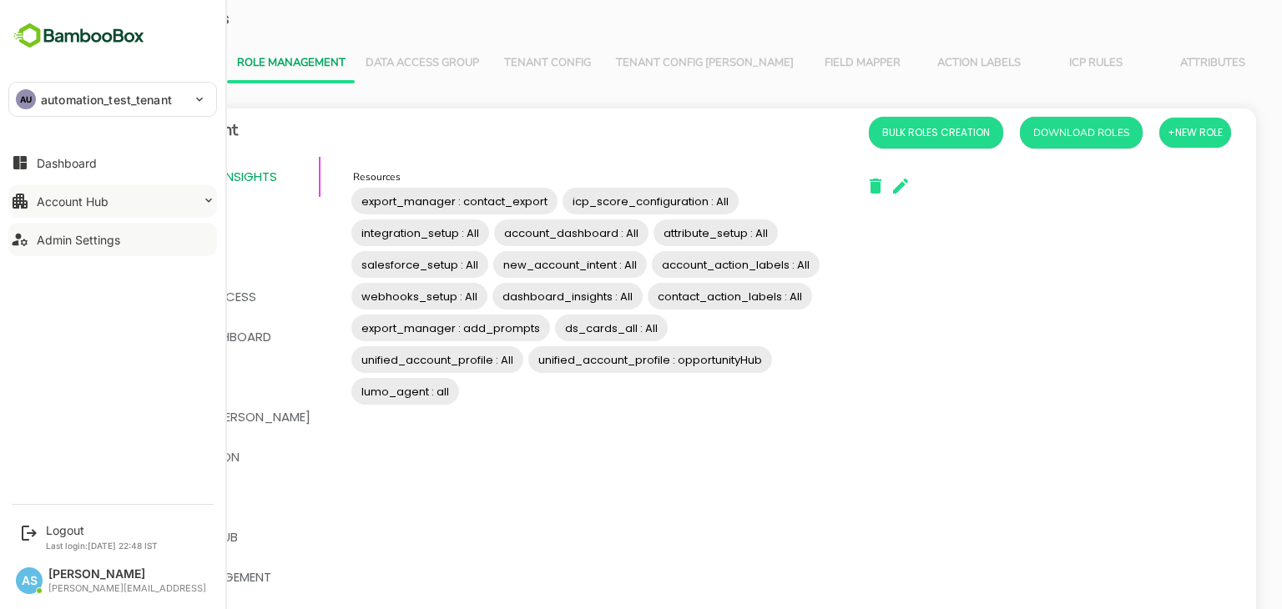
click at [53, 207] on div "Account Hub" at bounding box center [73, 202] width 72 height 14
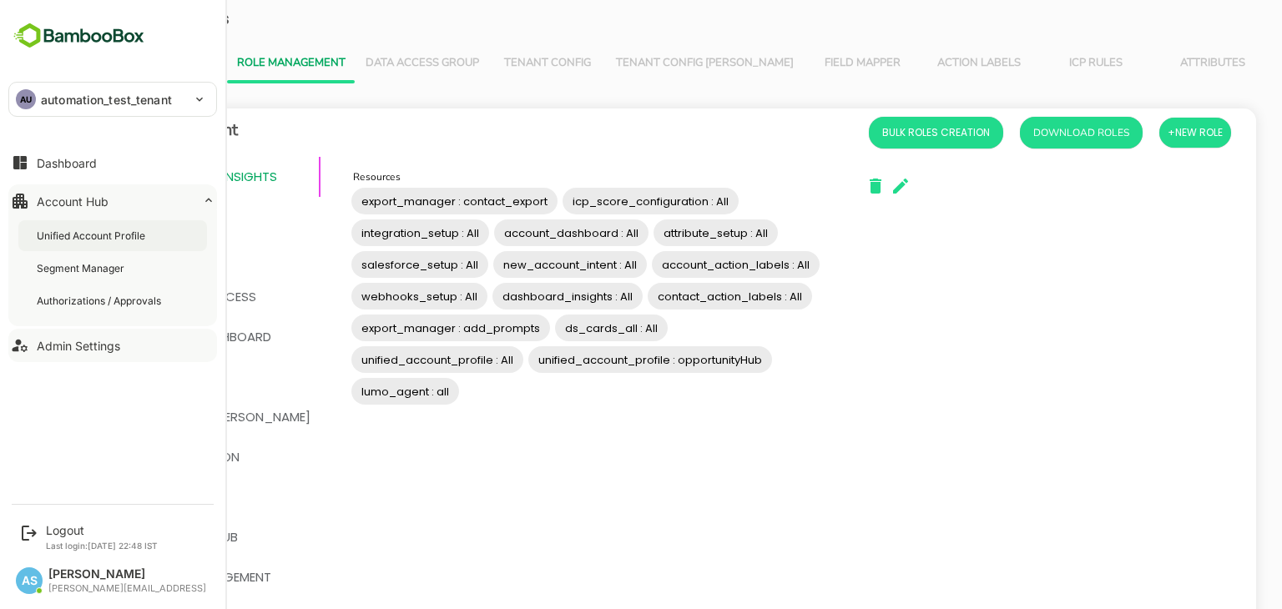
click at [80, 224] on div "Unified Account Profile" at bounding box center [112, 235] width 189 height 31
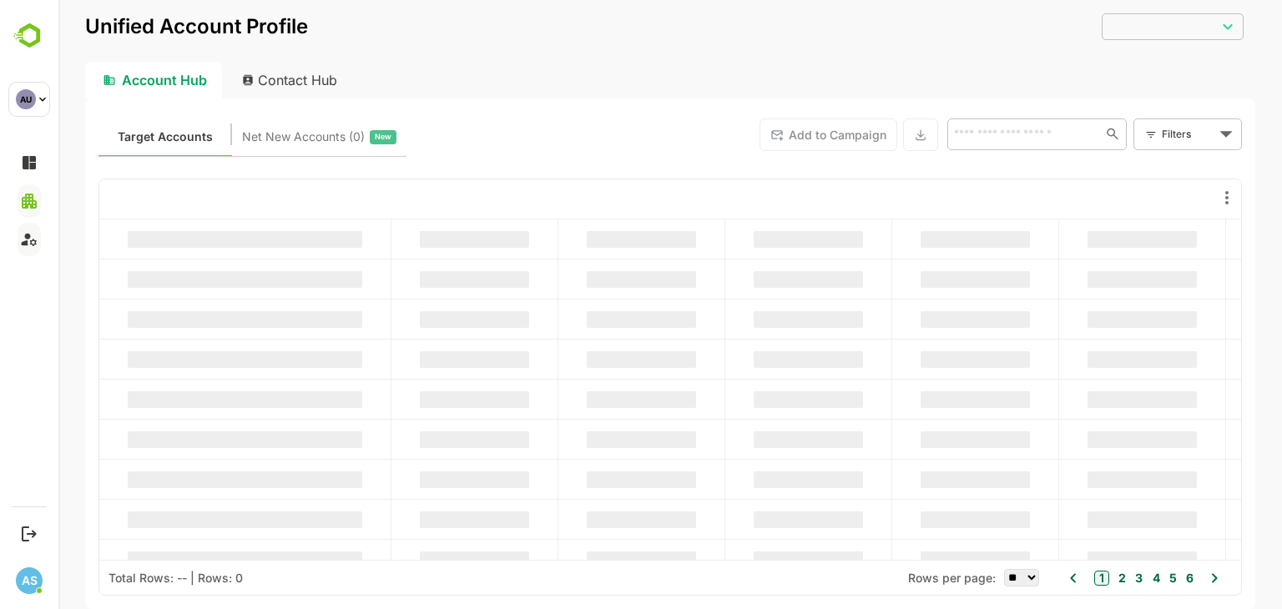
type input "**********"
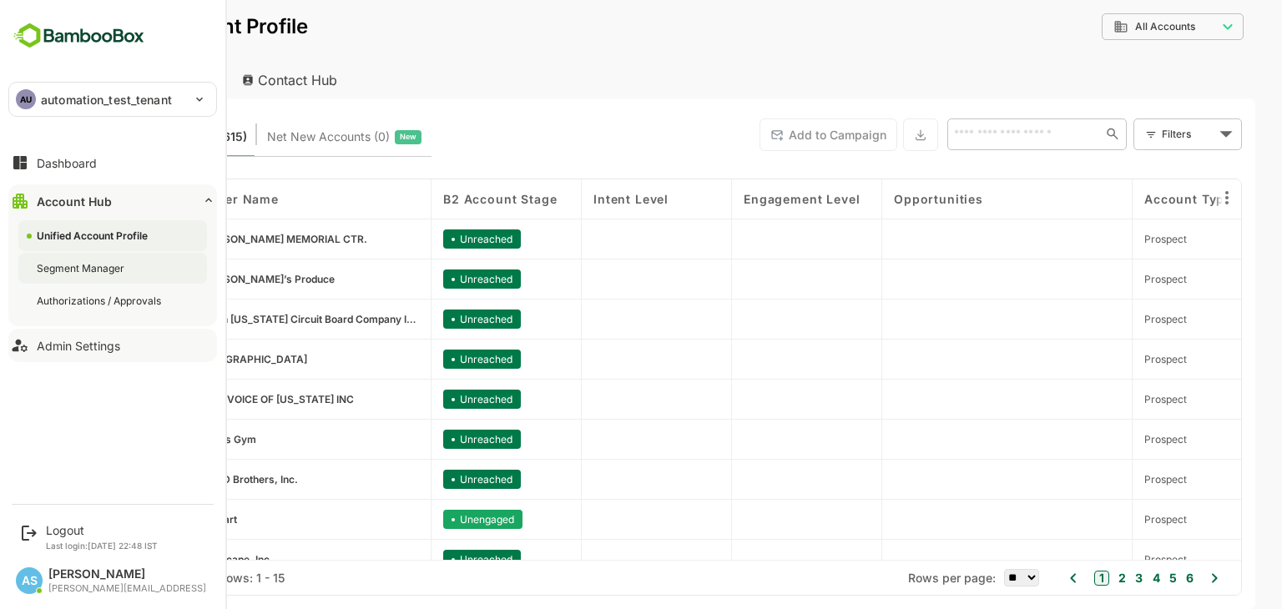
click at [124, 267] on div "Segment Manager" at bounding box center [82, 268] width 91 height 14
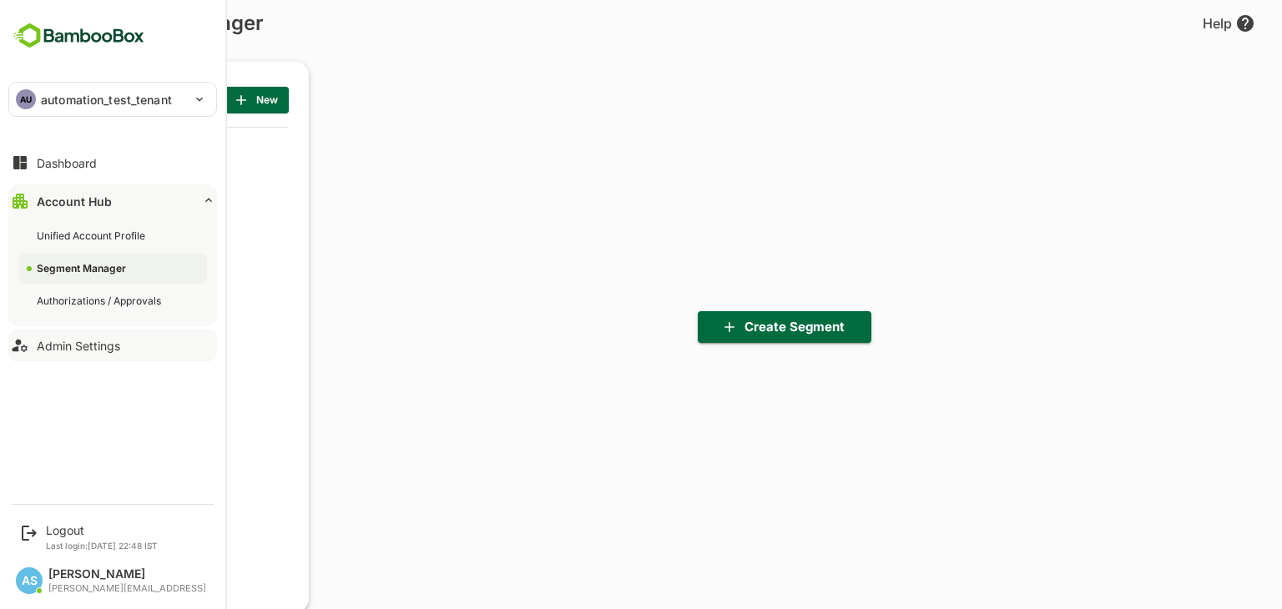
scroll to position [422, 206]
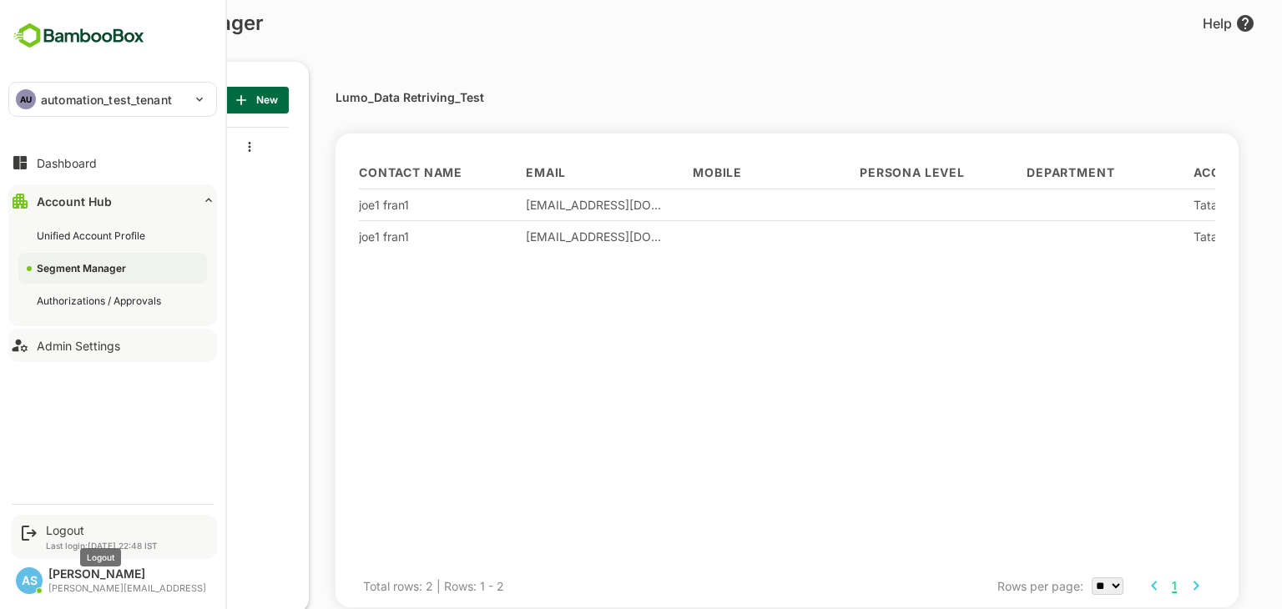
click at [92, 528] on div "Logout" at bounding box center [102, 530] width 112 height 14
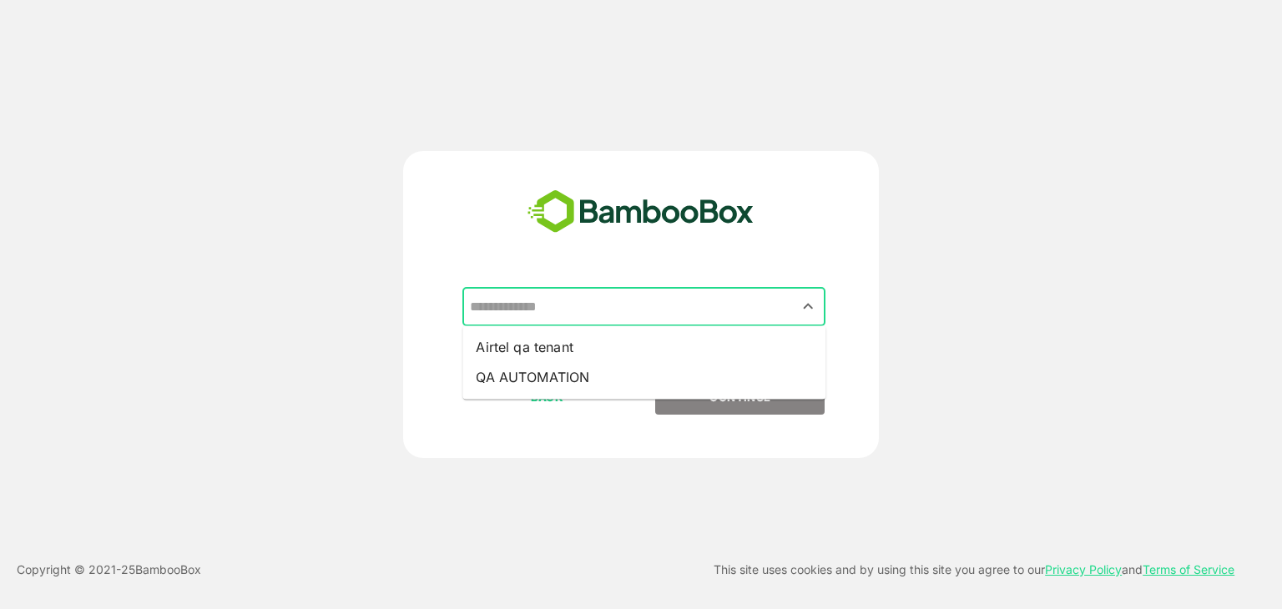
click at [660, 320] on input "text" at bounding box center [644, 307] width 356 height 32
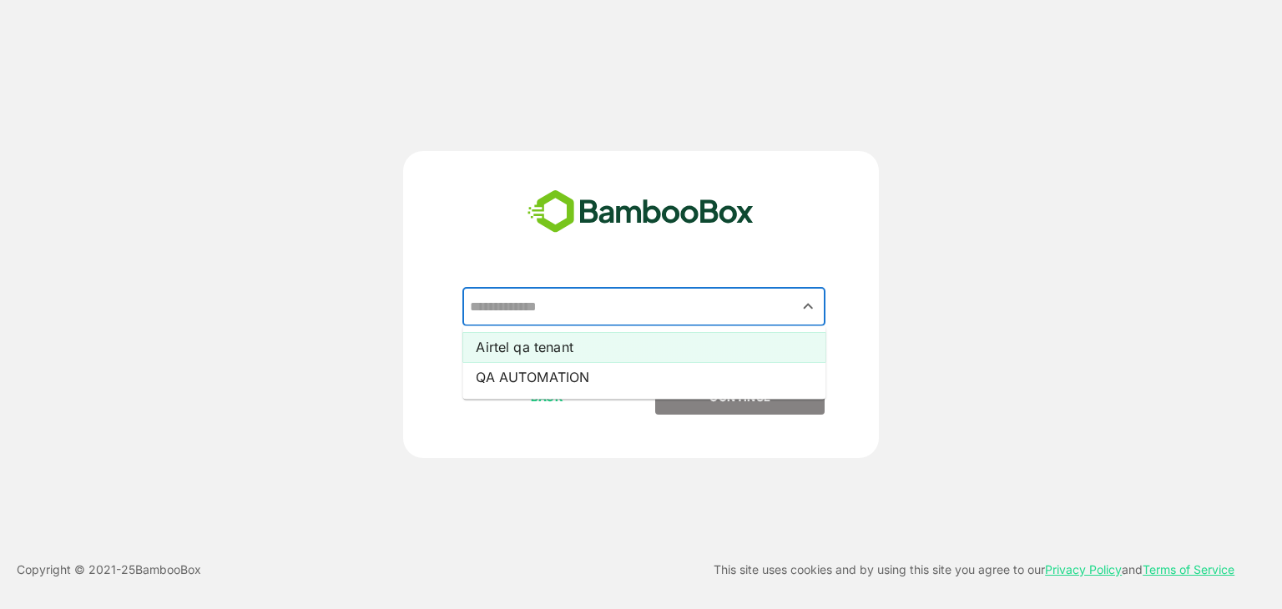
click at [584, 358] on li "Airtel qa tenant" at bounding box center [644, 347] width 363 height 30
type input "**********"
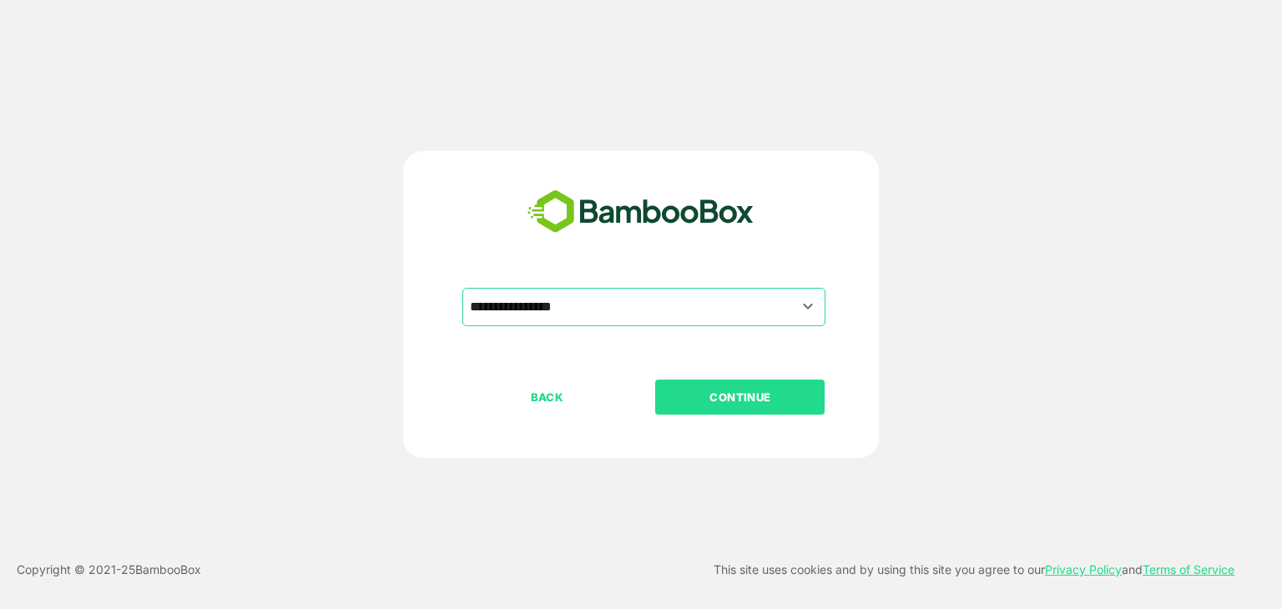
click at [705, 395] on p "CONTINUE" at bounding box center [740, 397] width 167 height 18
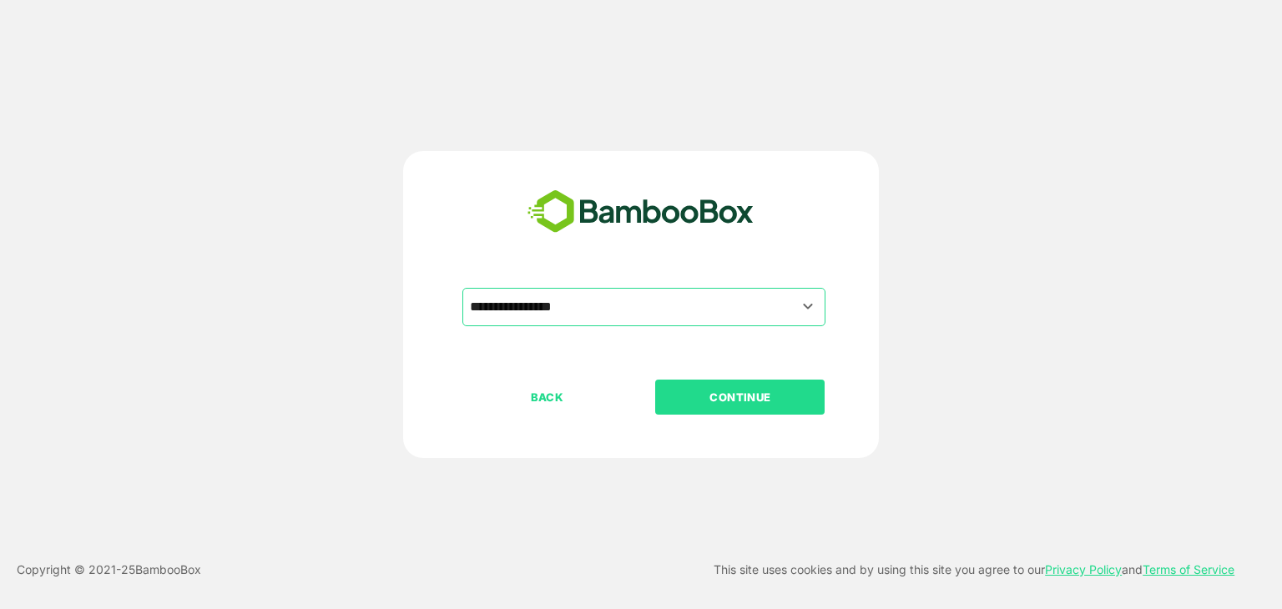
click at [705, 395] on p "CONTINUE" at bounding box center [740, 397] width 167 height 18
click at [738, 388] on p "CONTINUE" at bounding box center [740, 397] width 167 height 18
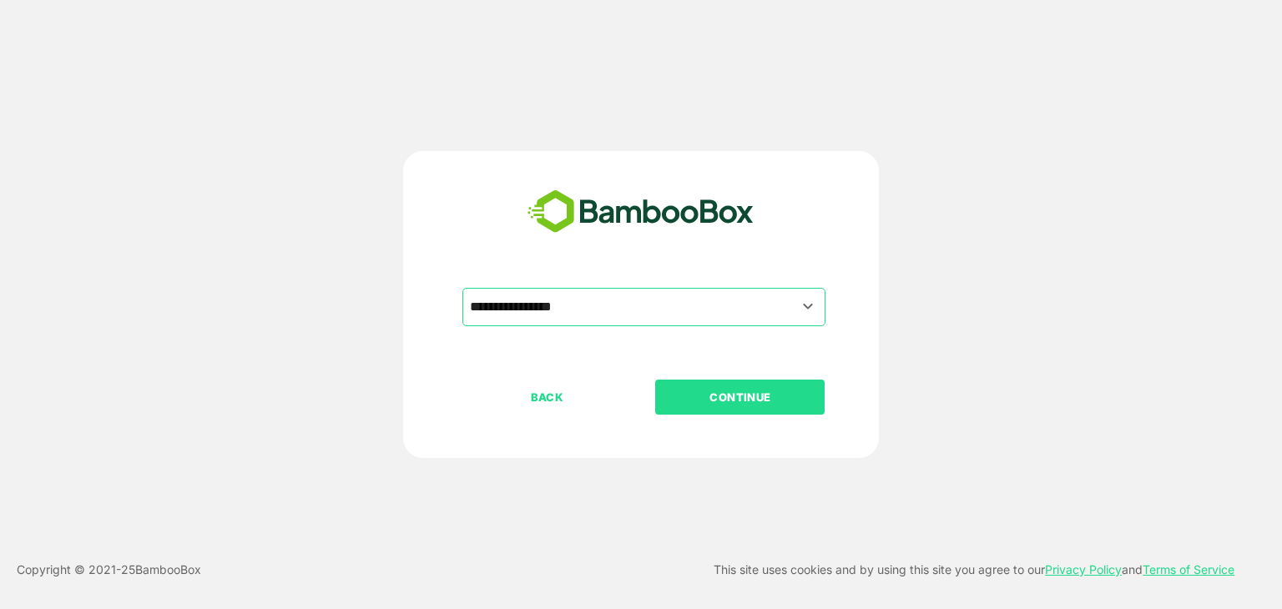
click at [738, 388] on p "CONTINUE" at bounding box center [740, 397] width 167 height 18
